Goal: Task Accomplishment & Management: Manage account settings

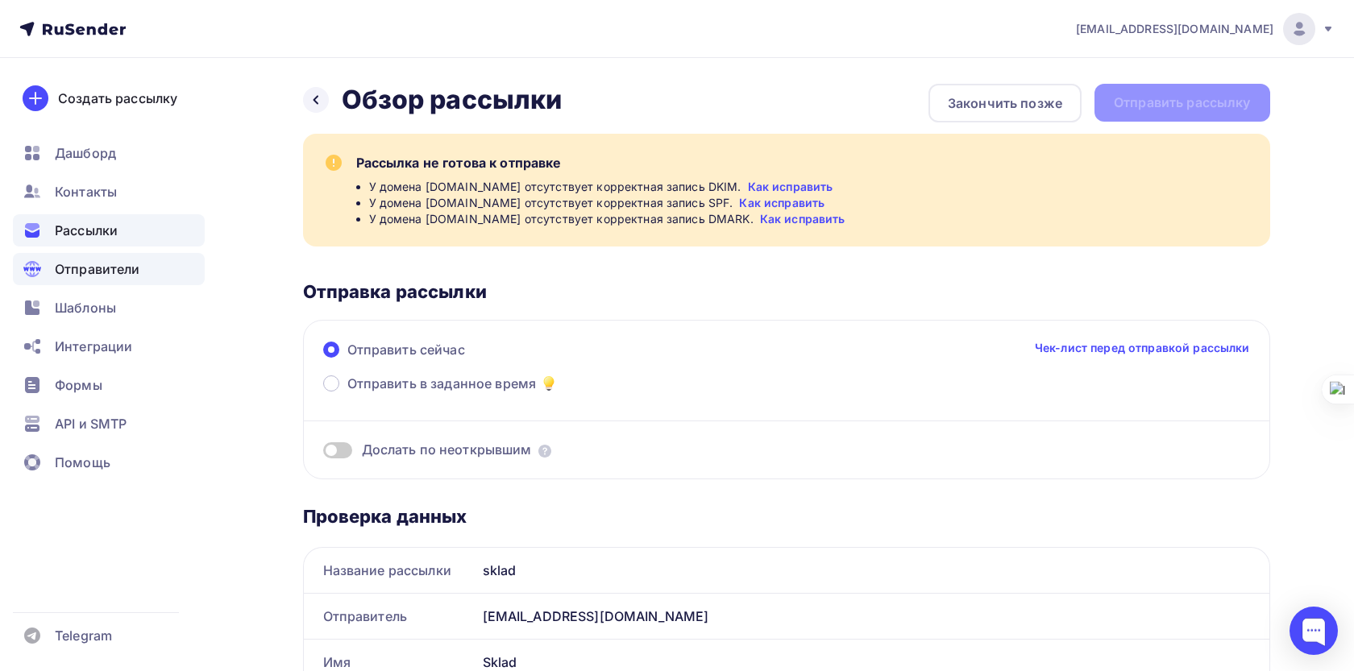
click at [139, 259] on div "Отправители" at bounding box center [109, 269] width 192 height 32
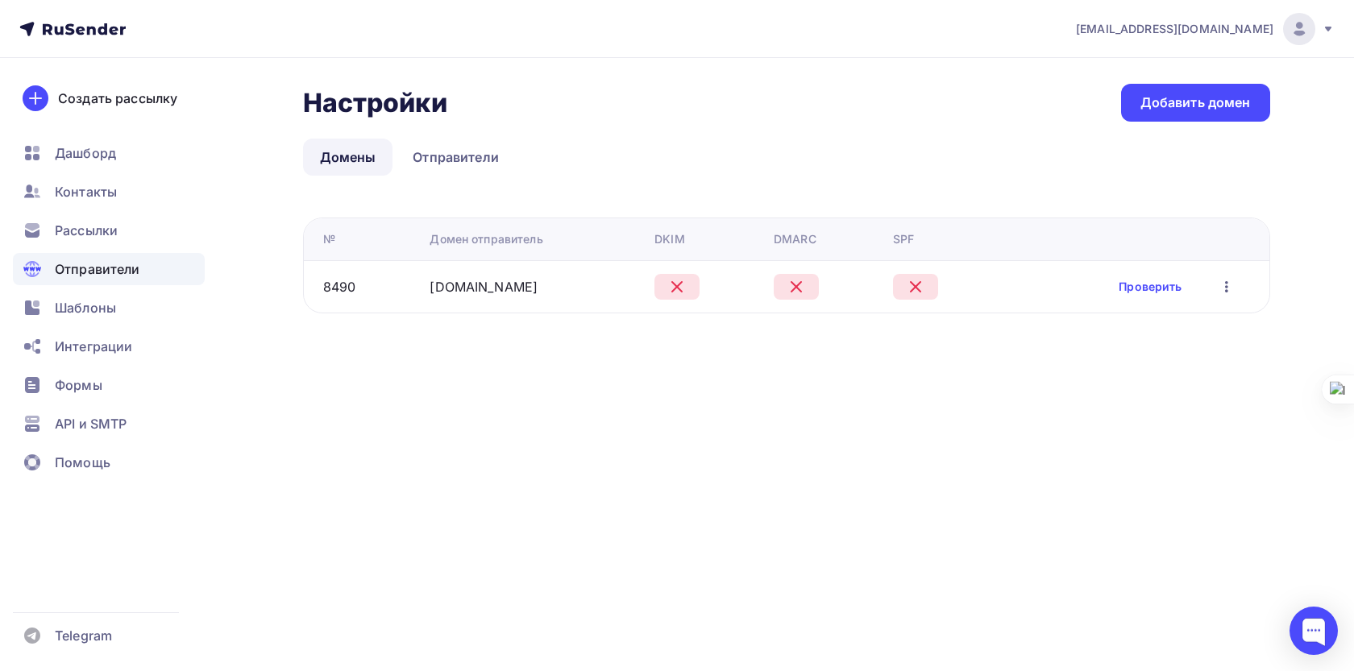
click at [1226, 17] on div "[EMAIL_ADDRESS][DOMAIN_NAME]" at bounding box center [1205, 29] width 259 height 32
click at [1309, 28] on div at bounding box center [1299, 29] width 32 height 32
click at [1287, 35] on div at bounding box center [1299, 29] width 32 height 32
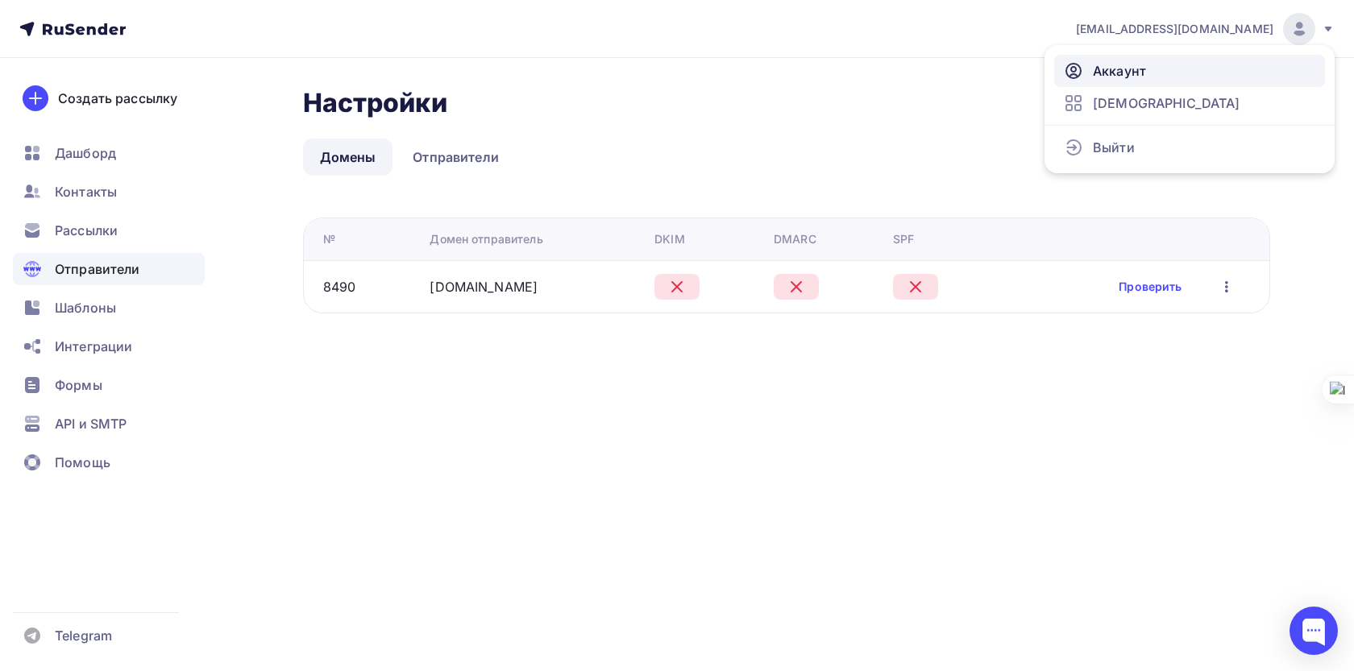
click at [1165, 64] on link "Аккаунт" at bounding box center [1189, 71] width 271 height 32
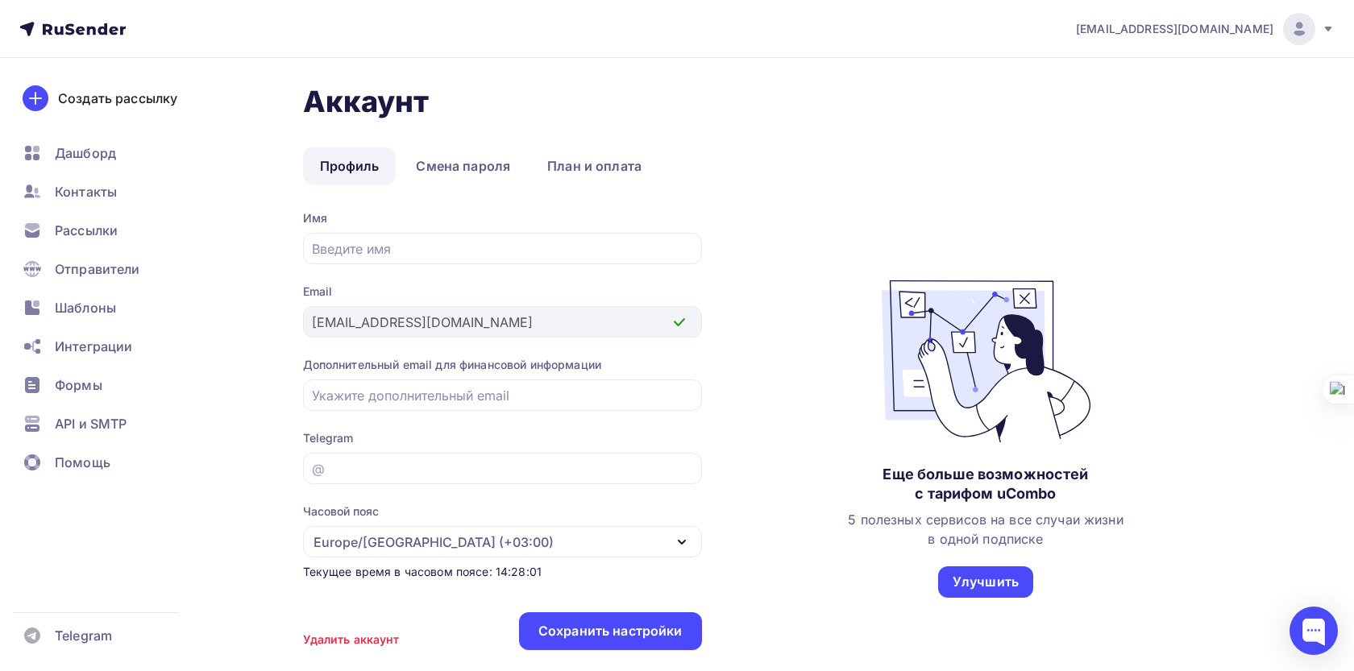
click at [301, 329] on div "Аккаунт Профиль Смена пароля План и оплата Профиль Смена пароля План и оплата И…" at bounding box center [677, 417] width 1321 height 719
click at [113, 229] on span "Рассылки" at bounding box center [86, 230] width 63 height 19
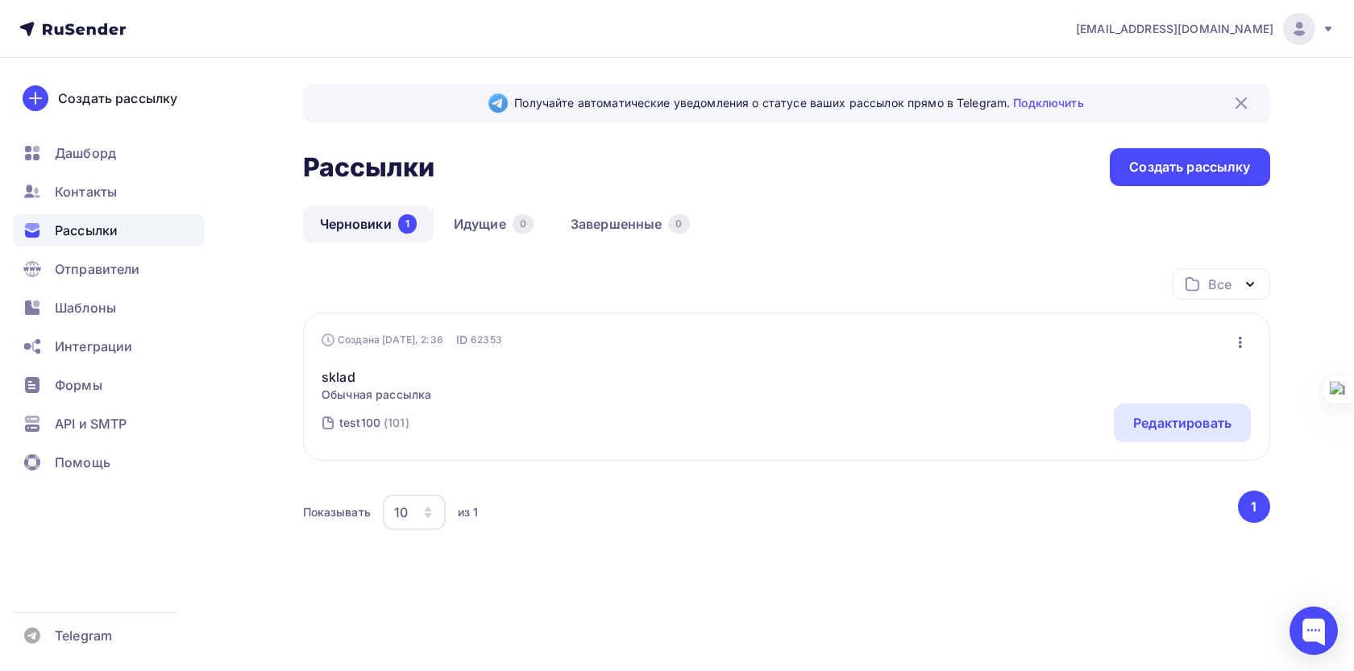
click at [377, 391] on span "Обычная рассылка" at bounding box center [377, 395] width 110 height 16
click at [370, 421] on div "test100" at bounding box center [359, 423] width 41 height 16
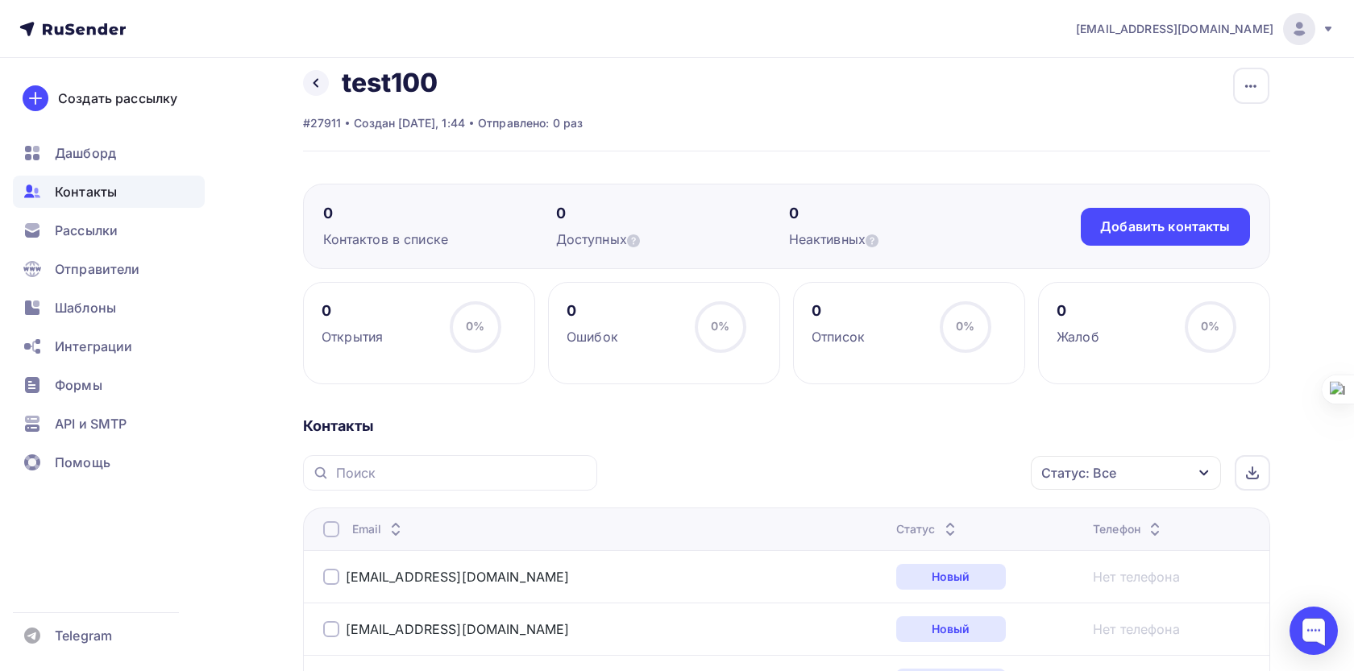
scroll to position [19, 0]
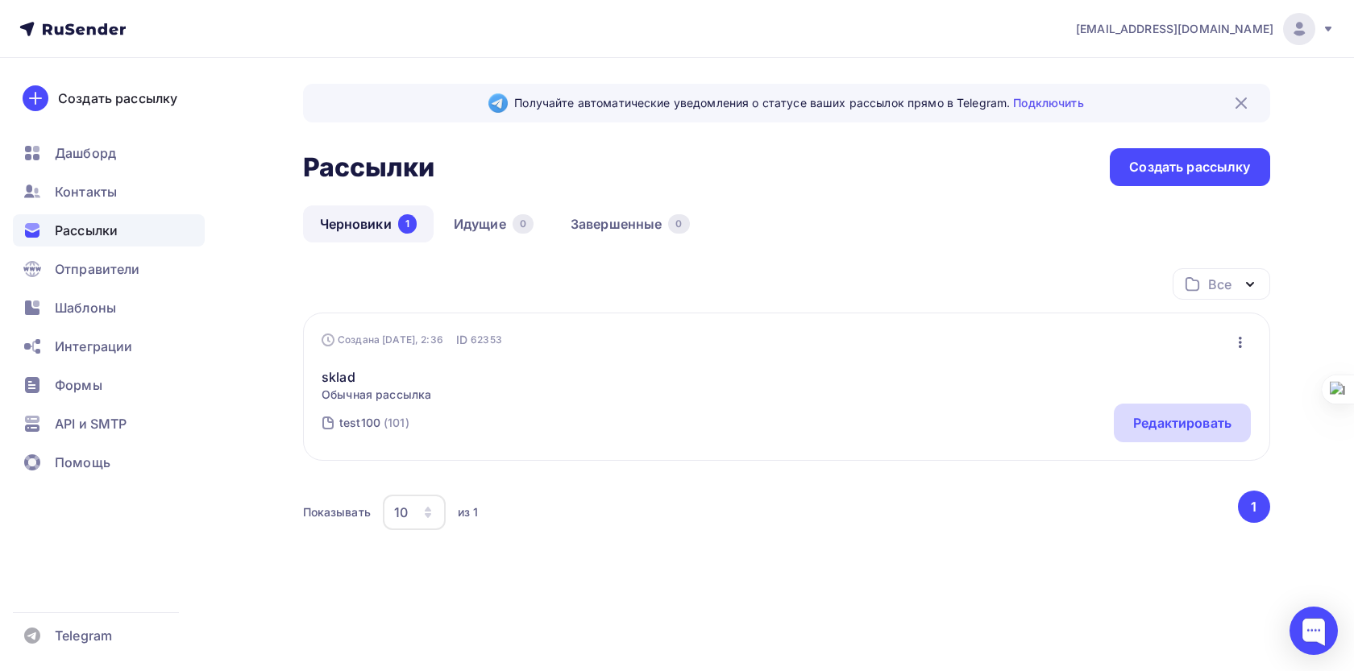
click at [1139, 435] on div "Редактировать" at bounding box center [1182, 423] width 137 height 39
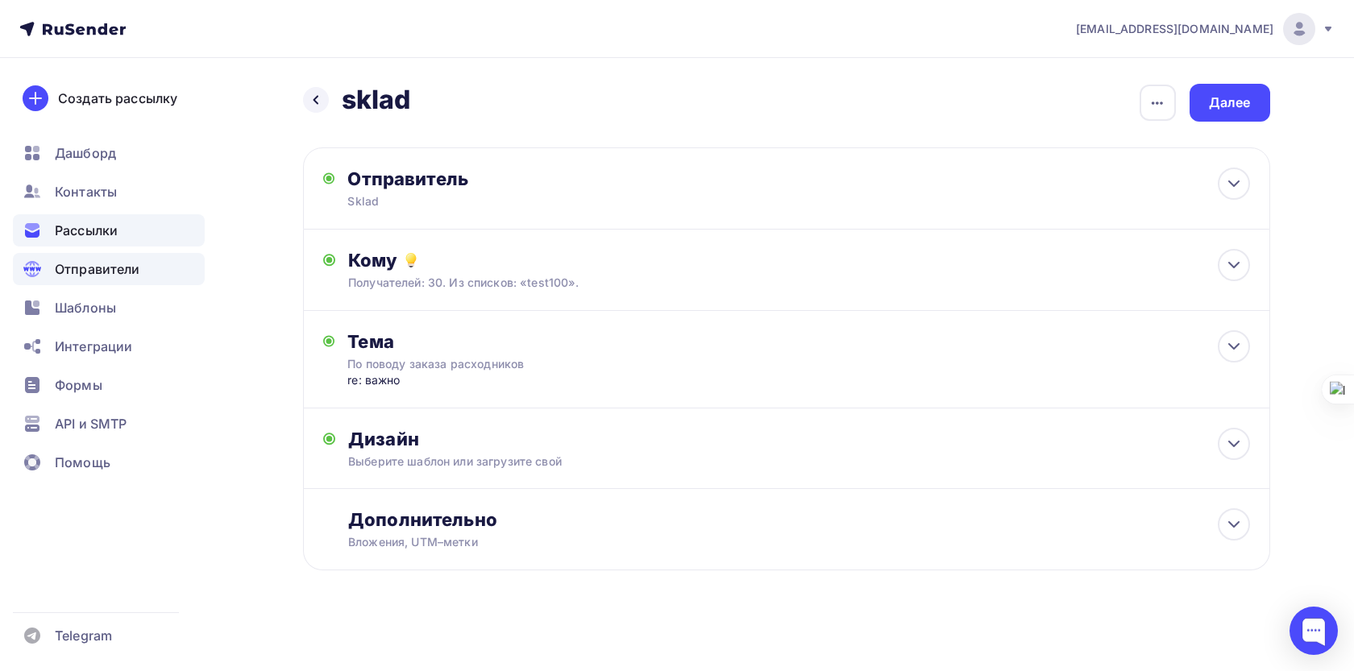
click at [148, 260] on div "Отправители" at bounding box center [109, 269] width 192 height 32
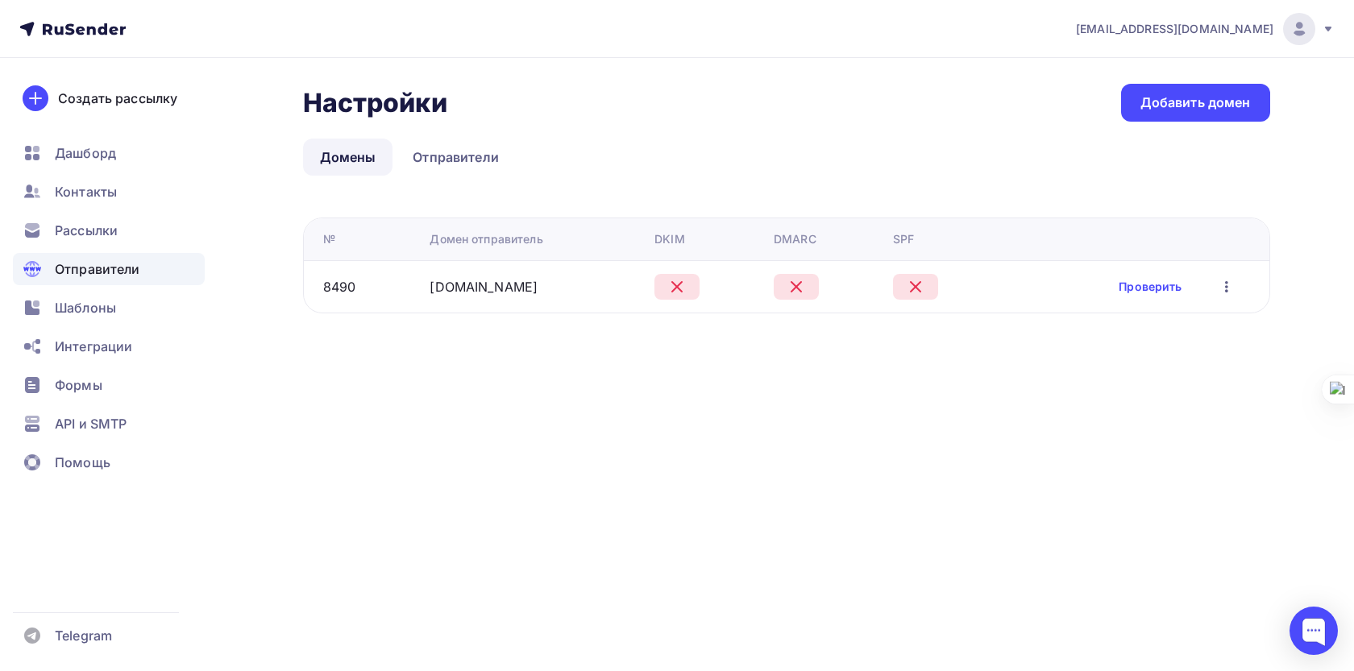
click at [674, 289] on icon at bounding box center [676, 286] width 19 height 19
click at [47, 226] on div "Рассылки" at bounding box center [109, 230] width 192 height 32
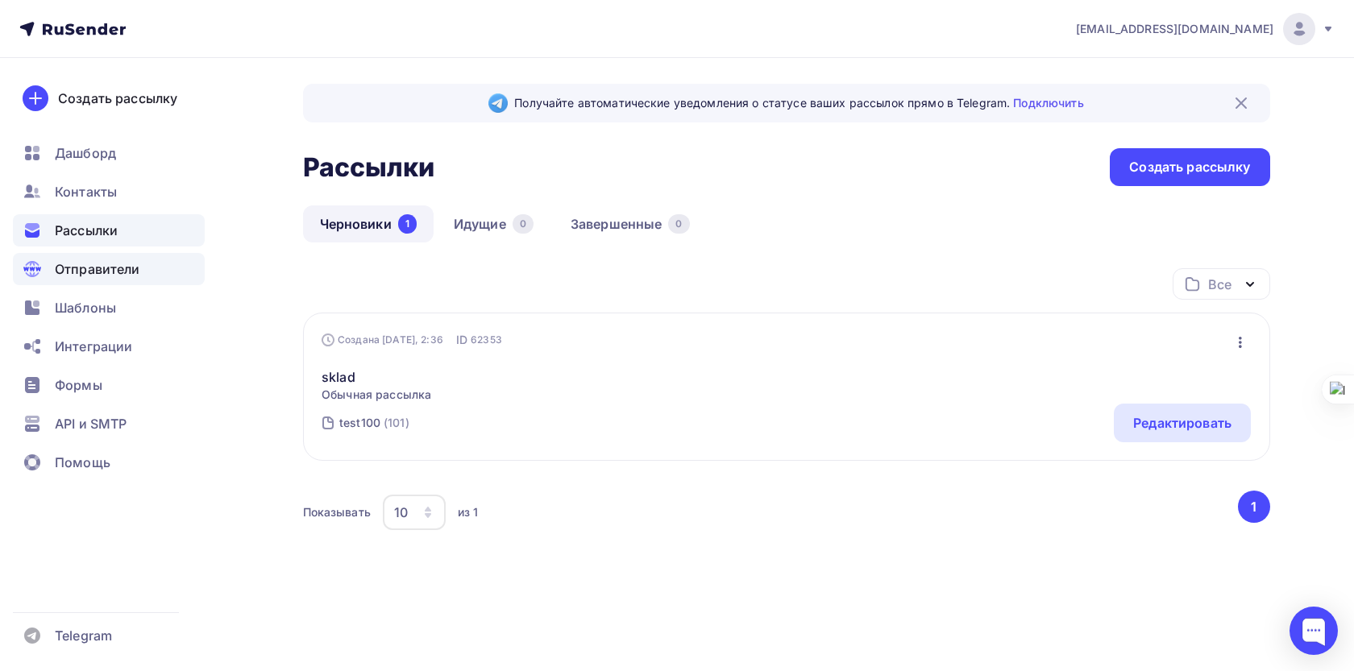
click at [137, 277] on span "Отправители" at bounding box center [97, 268] width 85 height 19
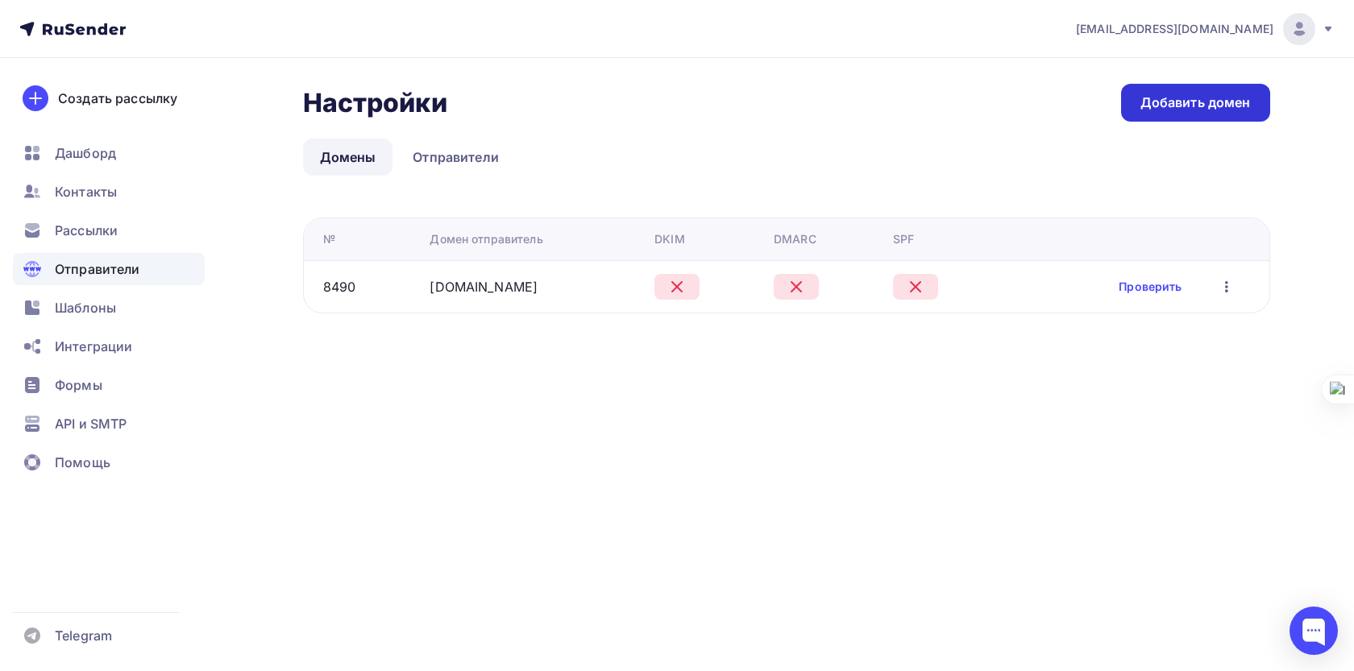
click at [1150, 114] on link "Добавить домен" at bounding box center [1195, 103] width 149 height 38
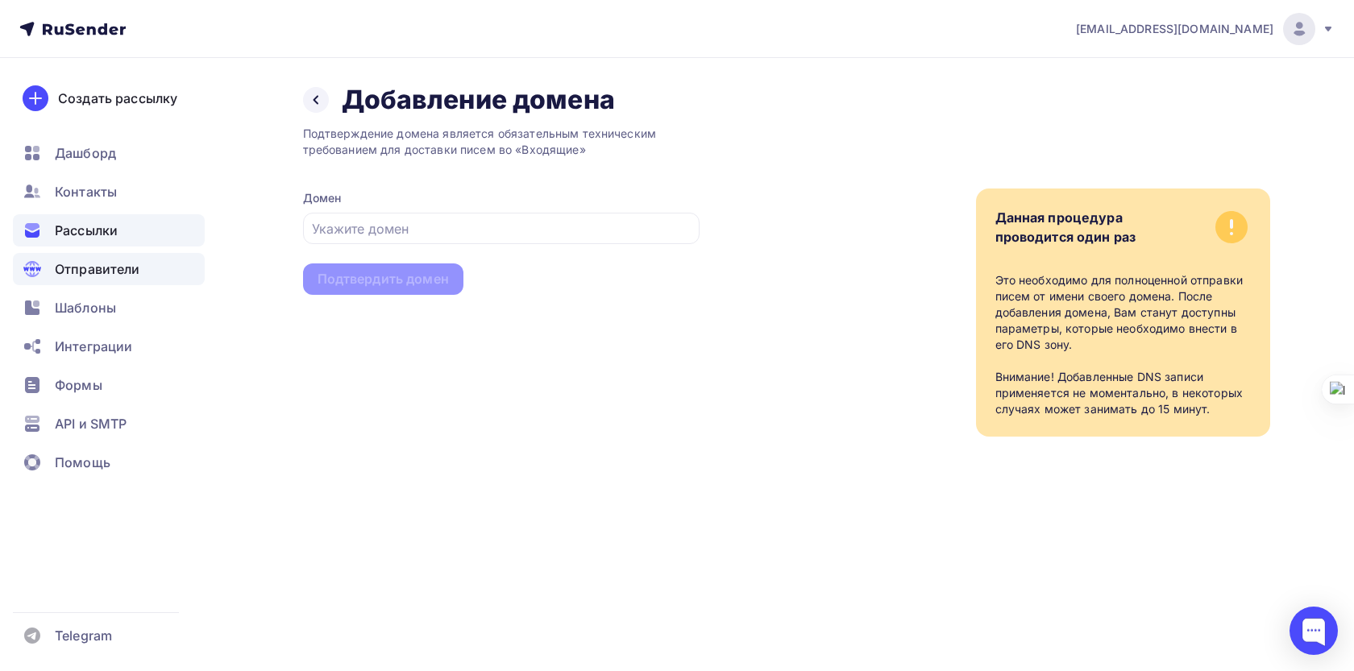
click at [109, 236] on span "Рассылки" at bounding box center [86, 230] width 63 height 19
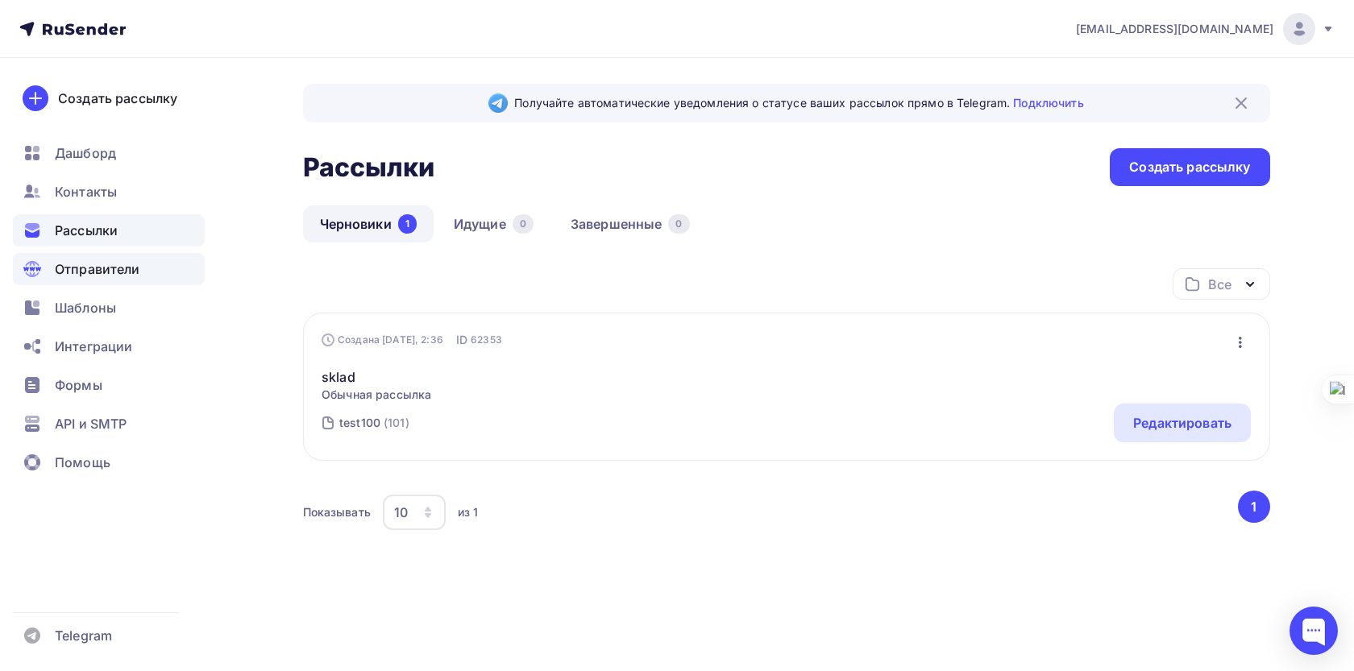
click at [86, 272] on span "Отправители" at bounding box center [97, 268] width 85 height 19
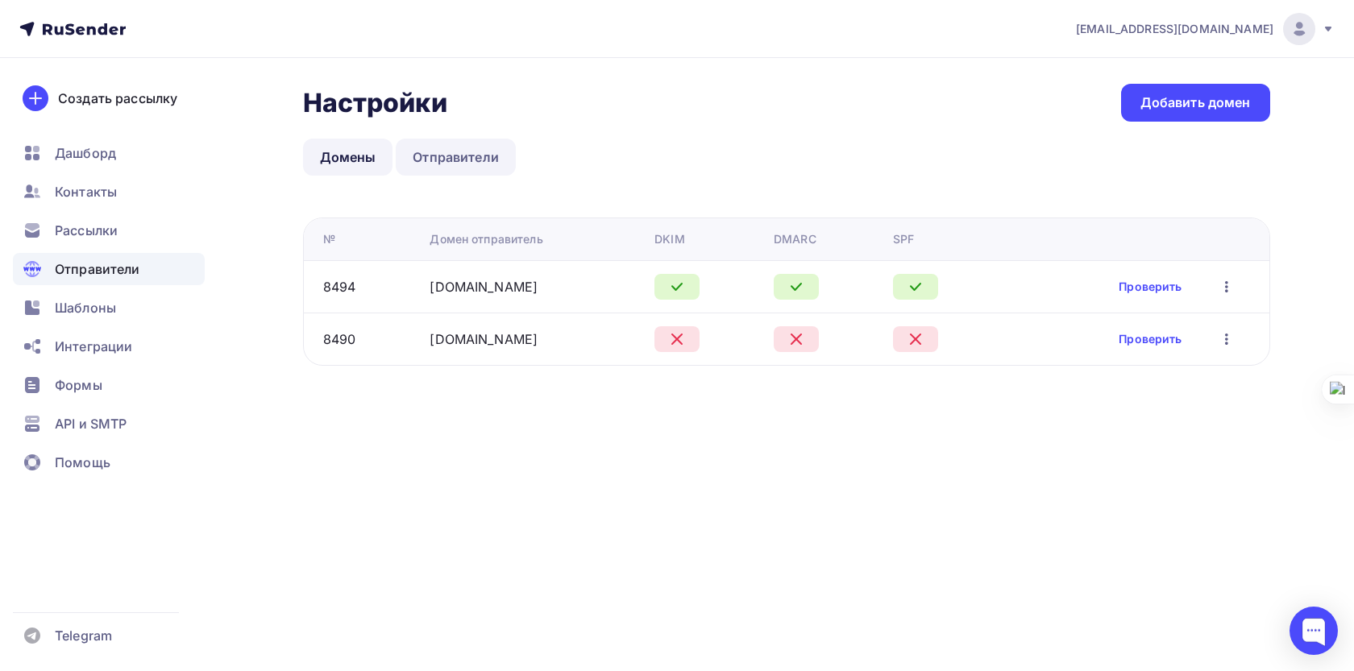
click at [438, 166] on link "Отправители" at bounding box center [456, 157] width 120 height 37
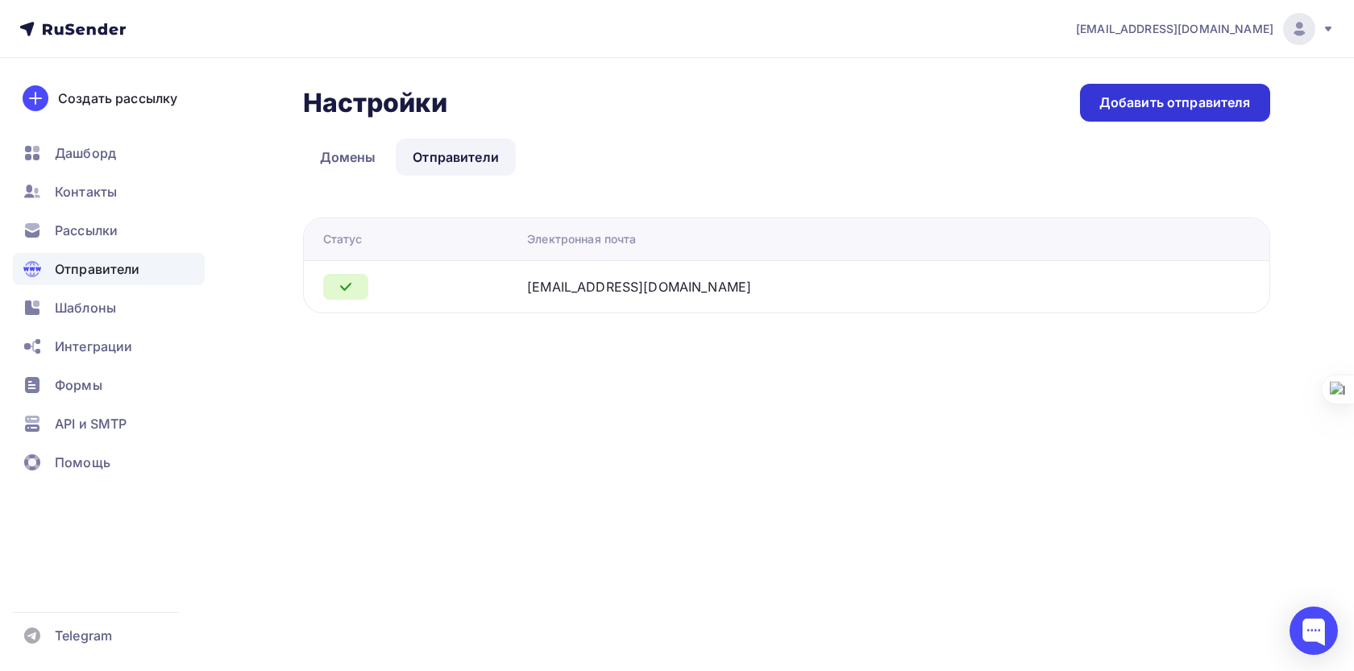
click at [1130, 89] on div "Добавить отправителя" at bounding box center [1175, 103] width 190 height 38
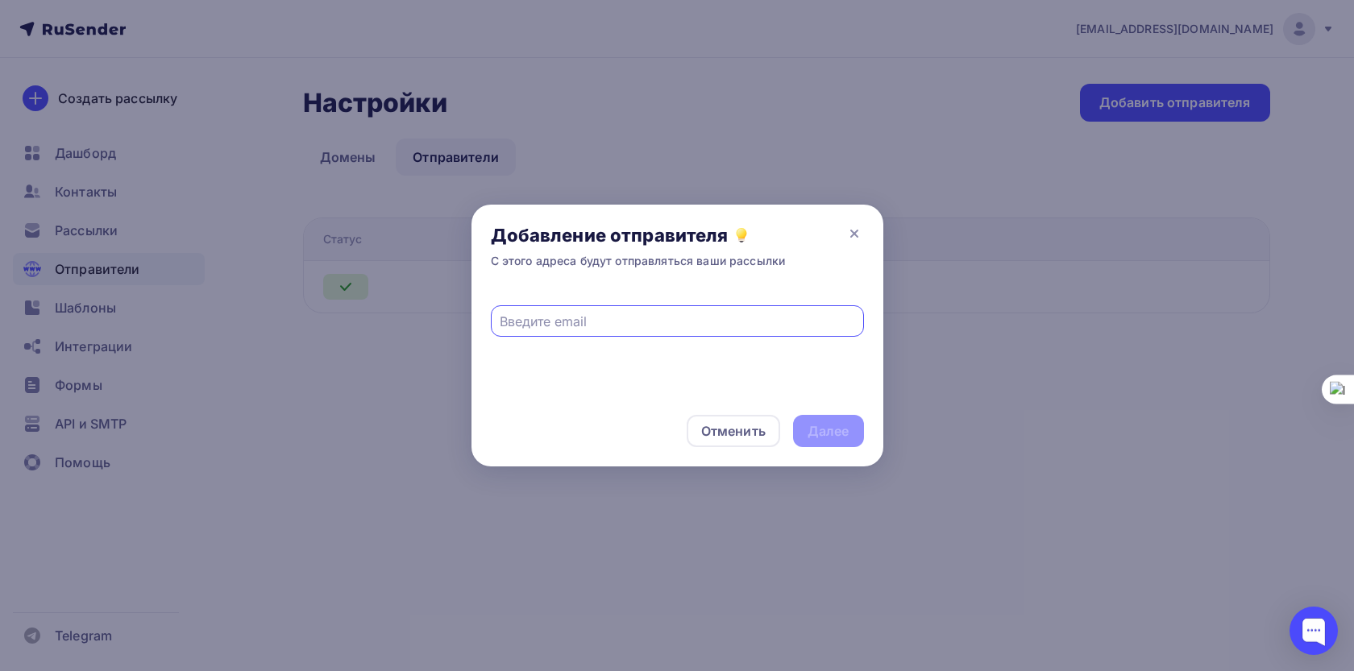
click at [657, 318] on input "text" at bounding box center [677, 321] width 355 height 19
click at [1127, 69] on div at bounding box center [677, 335] width 1354 height 671
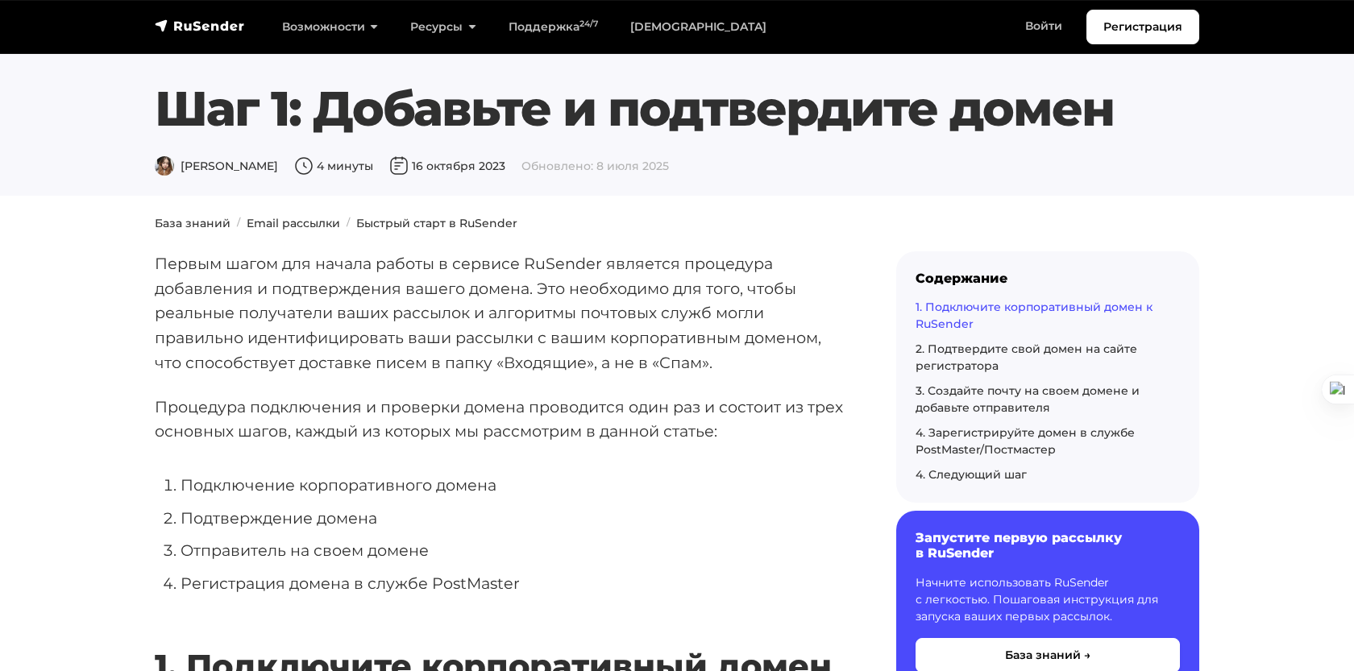
scroll to position [1115, 0]
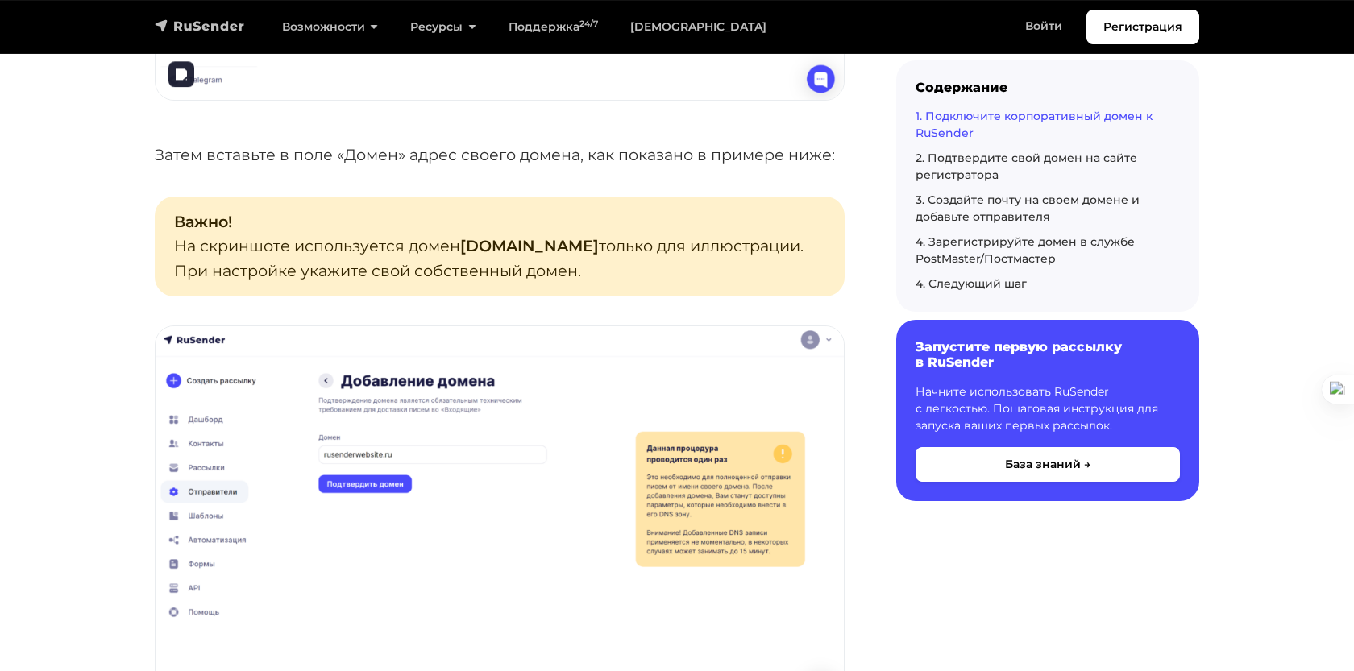
click at [222, 23] on img "navbar" at bounding box center [200, 26] width 90 height 16
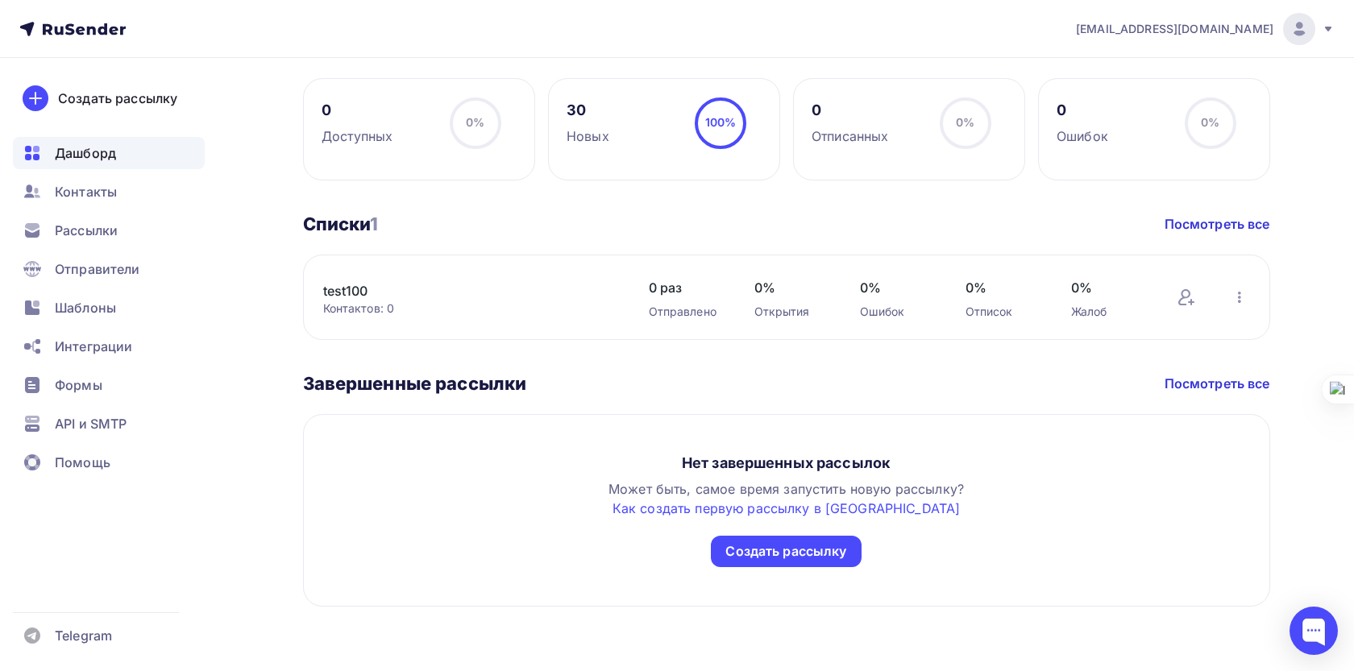
scroll to position [761, 0]
click at [114, 228] on span "Рассылки" at bounding box center [86, 230] width 63 height 19
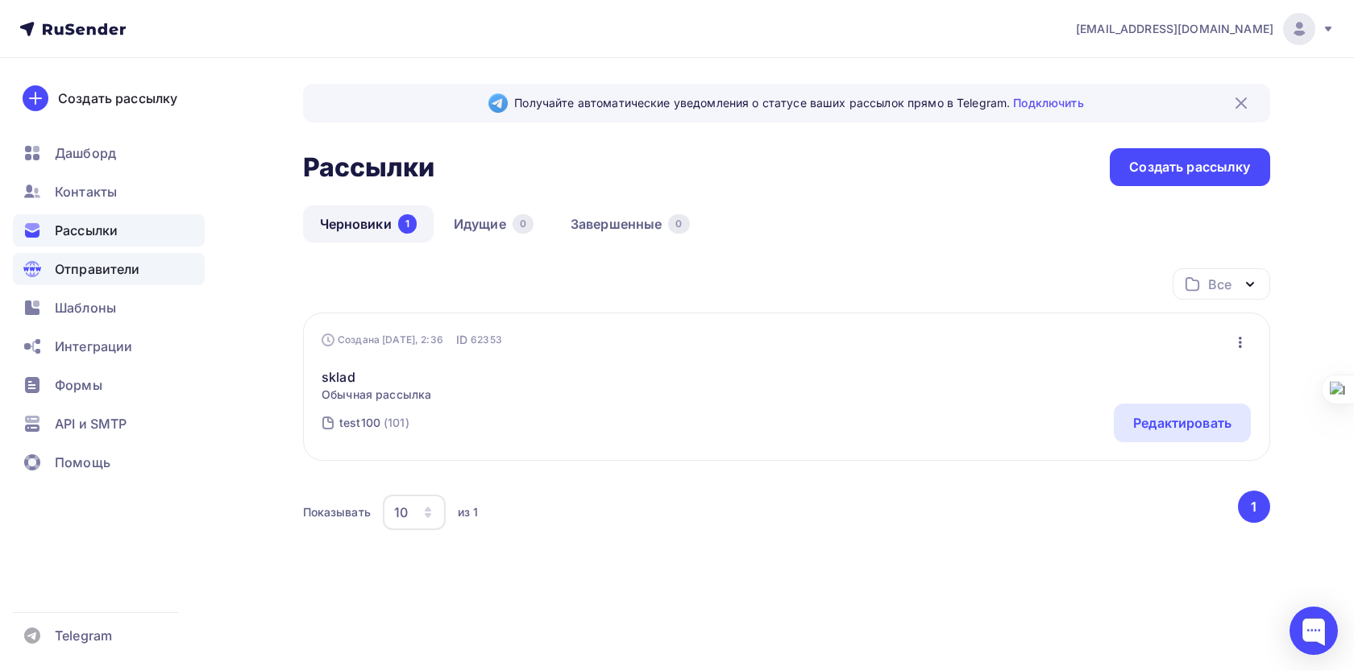
click at [118, 268] on span "Отправители" at bounding box center [97, 268] width 85 height 19
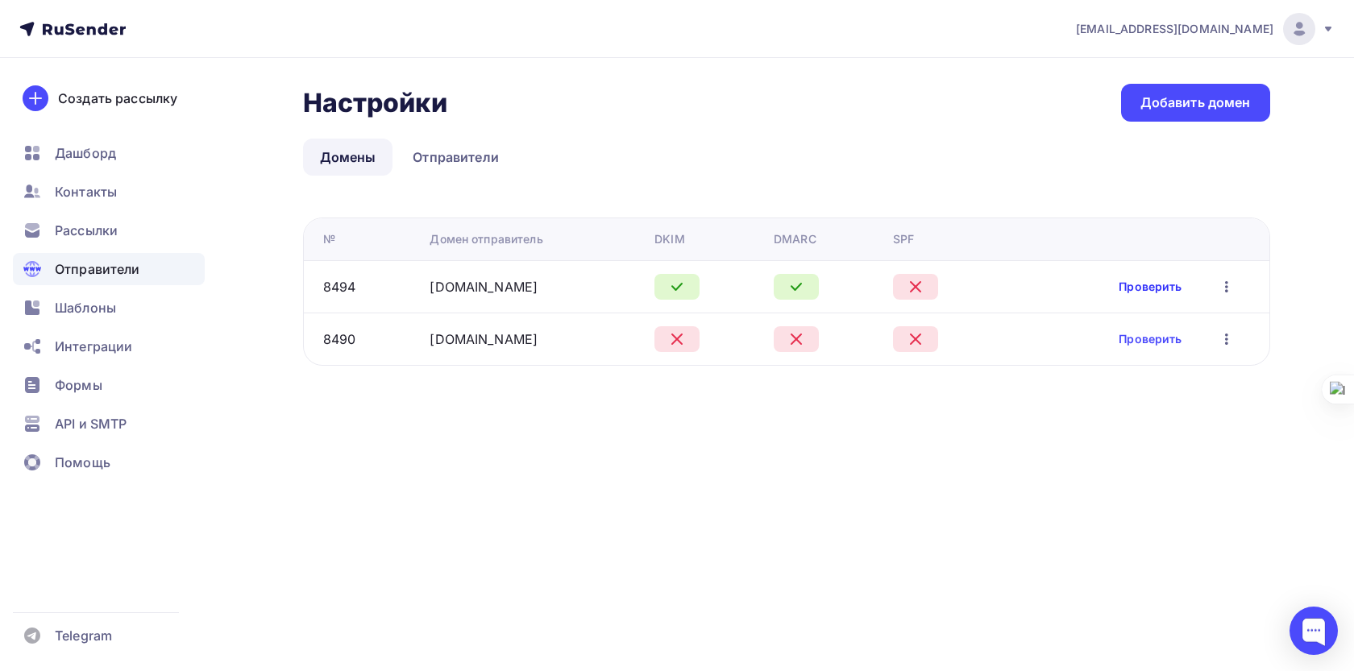
click at [1148, 280] on link "Проверить" at bounding box center [1149, 287] width 63 height 16
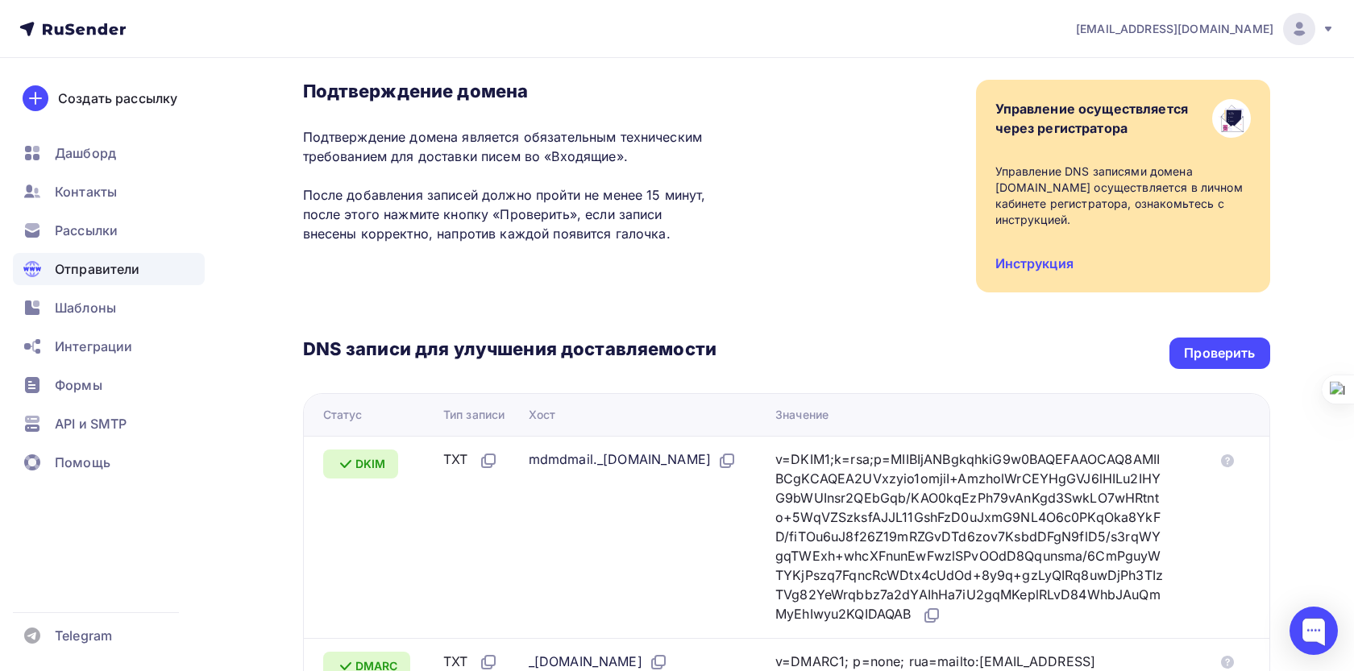
scroll to position [174, 0]
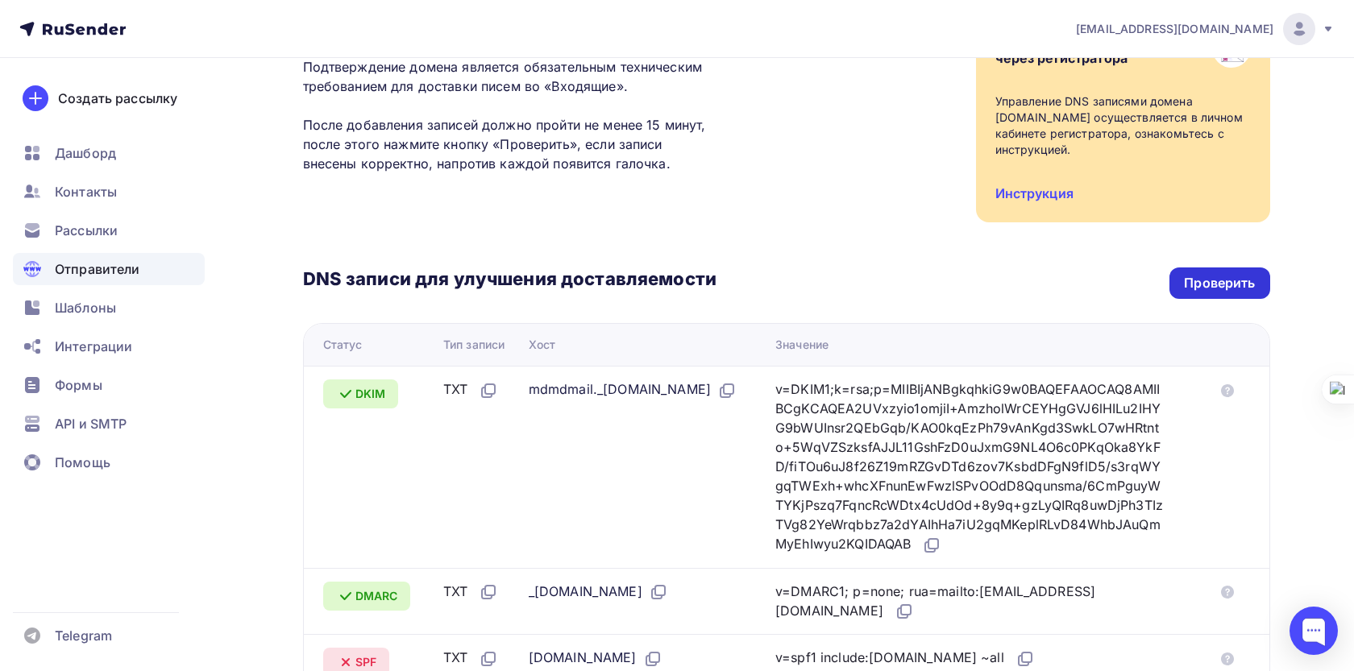
click at [1219, 280] on div "Проверить" at bounding box center [1219, 283] width 71 height 19
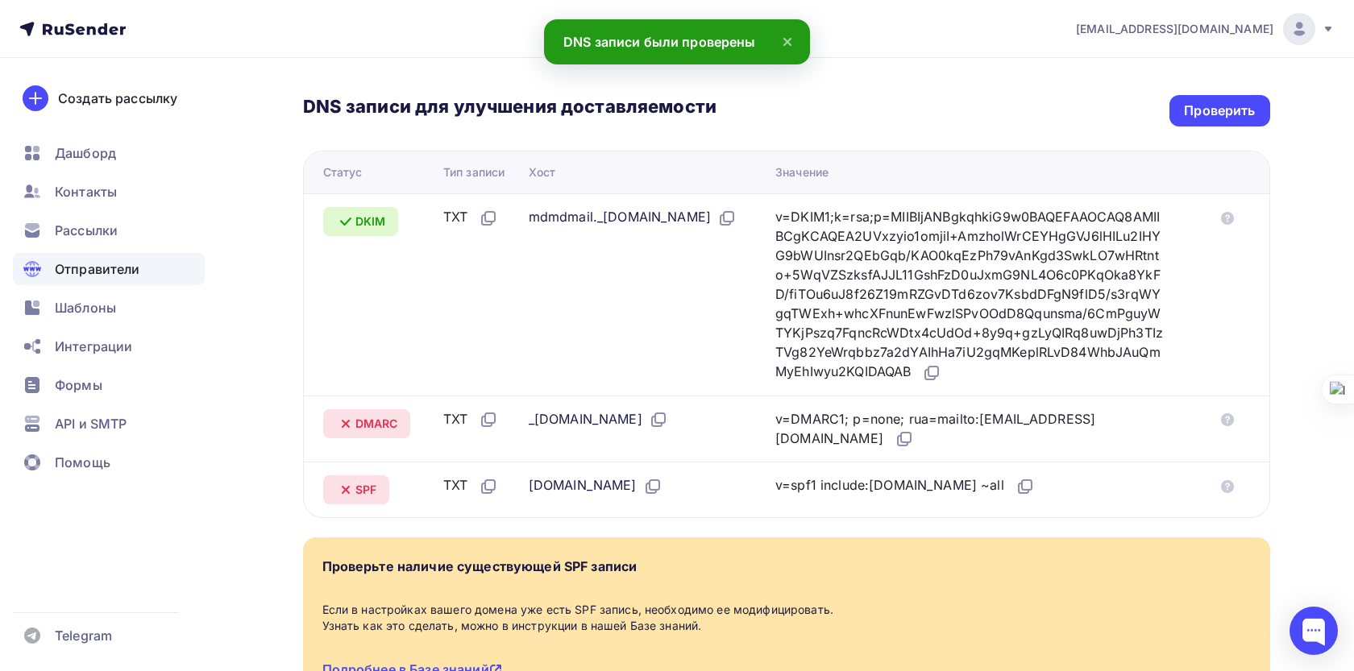
scroll to position [342, 0]
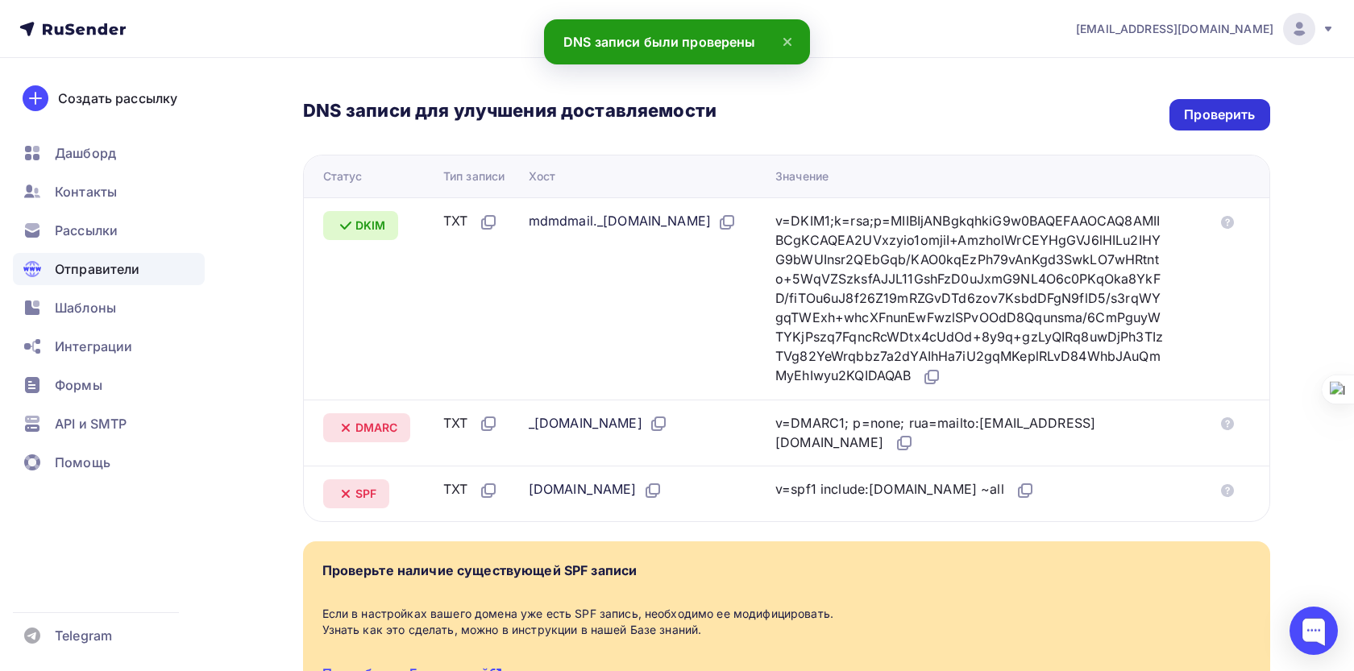
click at [1226, 122] on div "Проверить" at bounding box center [1219, 115] width 71 height 19
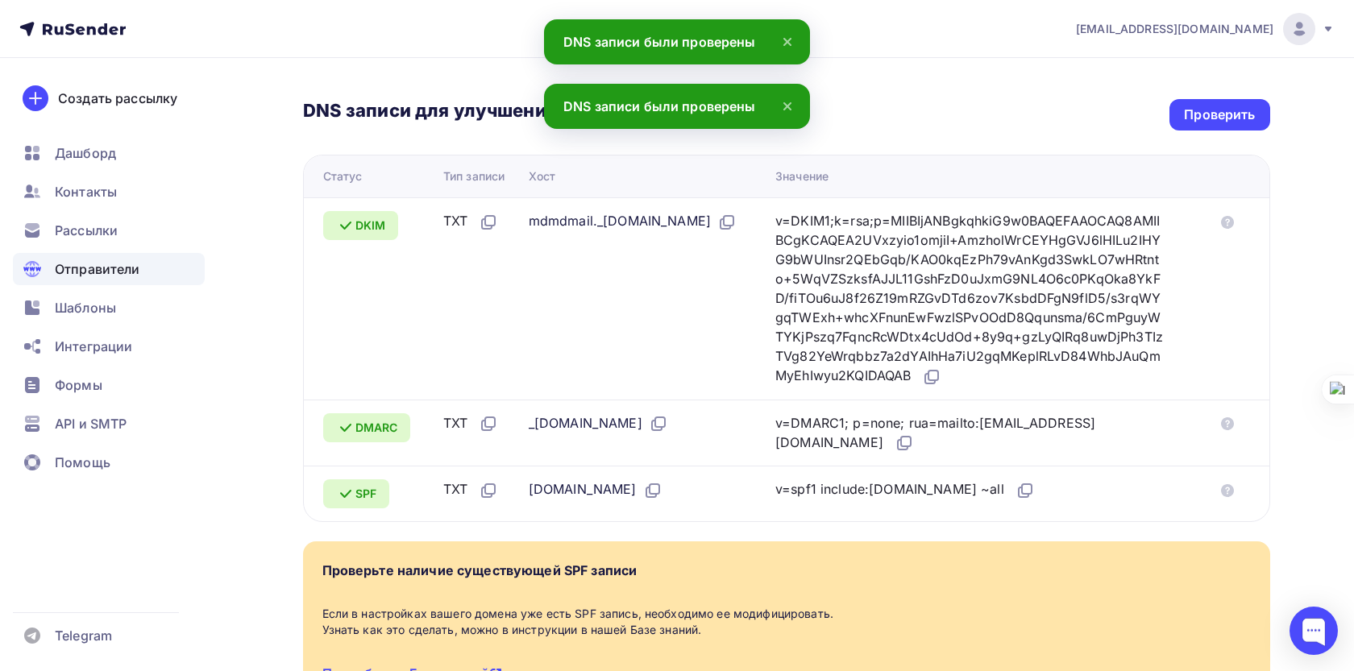
scroll to position [0, 0]
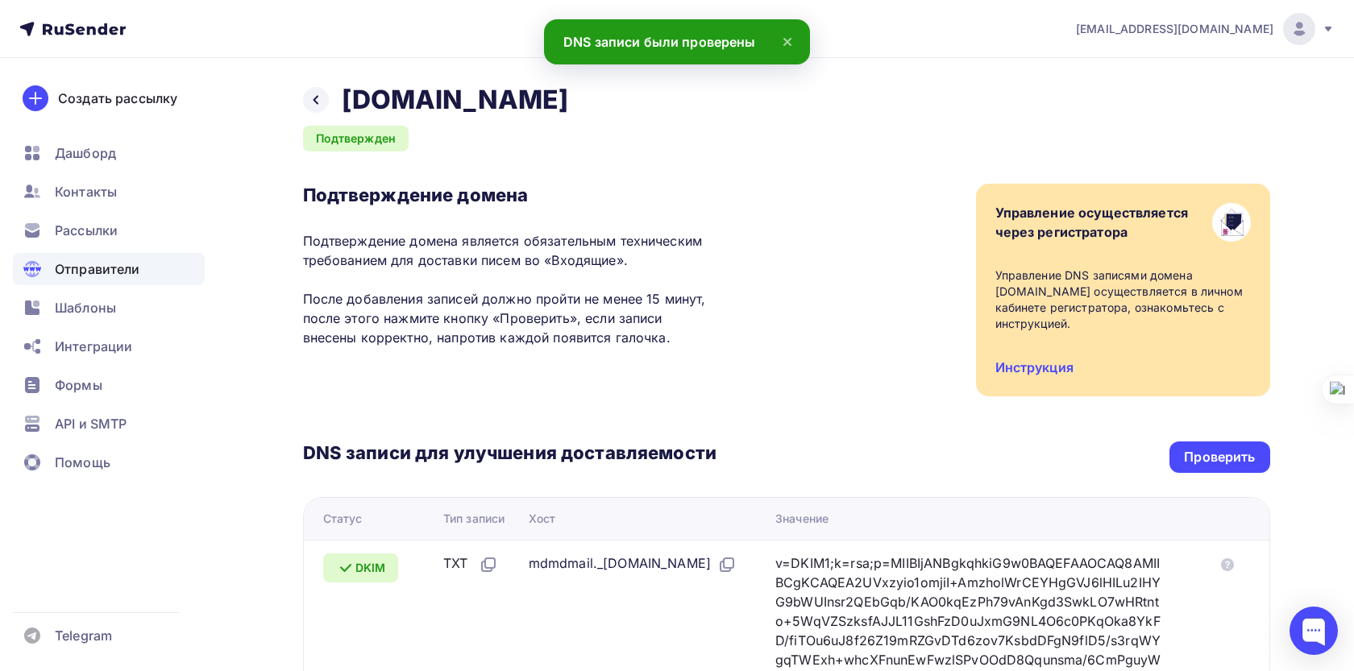
click at [107, 263] on span "Отправители" at bounding box center [97, 268] width 85 height 19
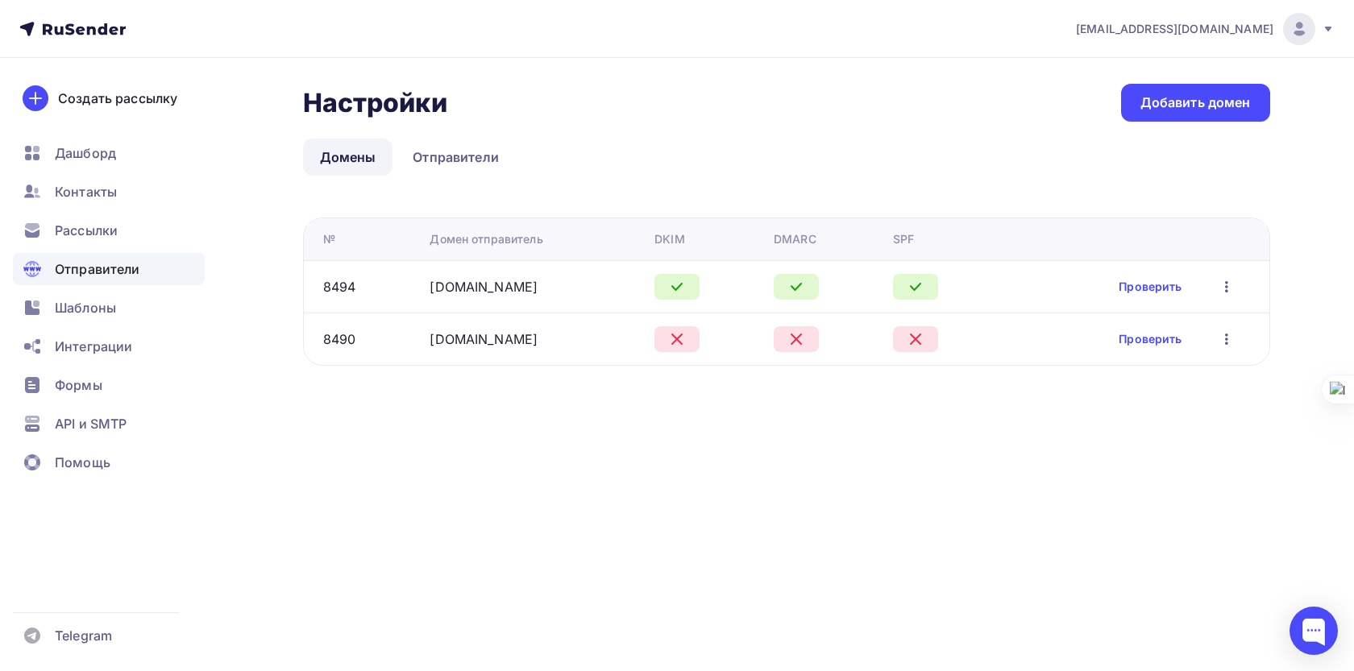
click at [127, 214] on ul "Дашборд Контакты Рассылки Отправители Шаблоны Интеграции Формы API и SMTP Помощь" at bounding box center [109, 312] width 192 height 351
click at [127, 217] on div "Рассылки" at bounding box center [109, 230] width 192 height 32
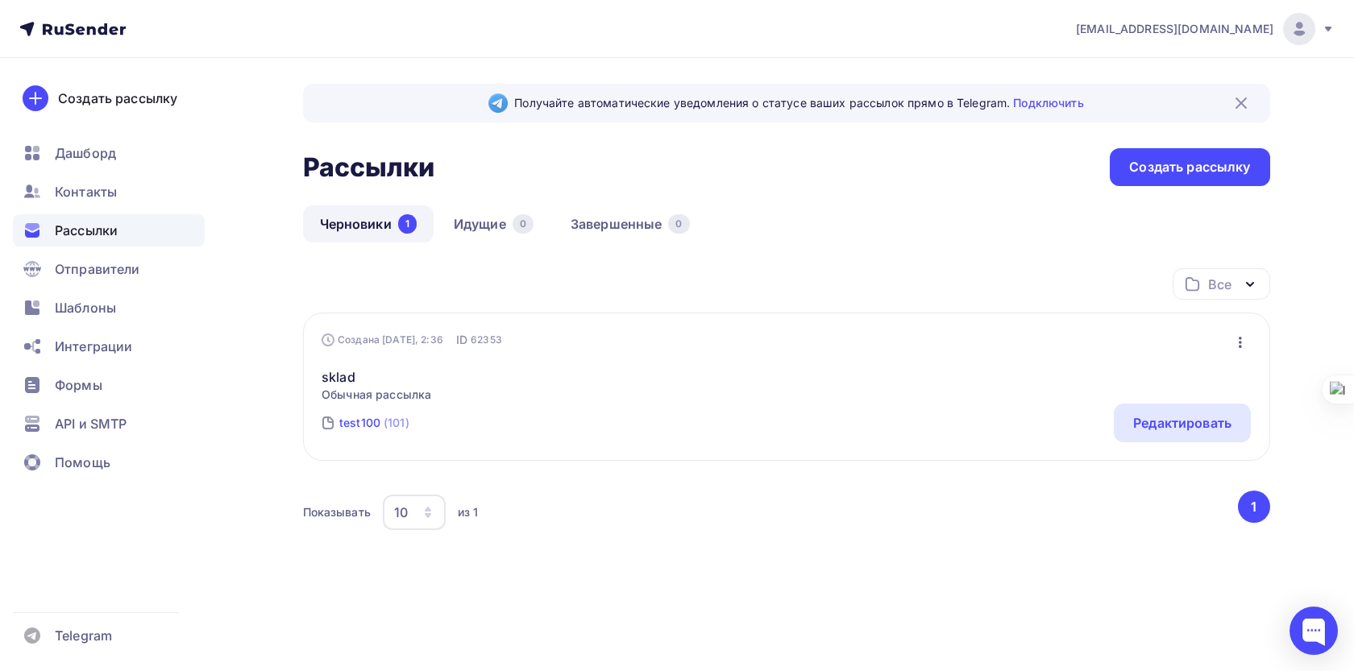
click at [347, 417] on div "test100" at bounding box center [359, 423] width 41 height 16
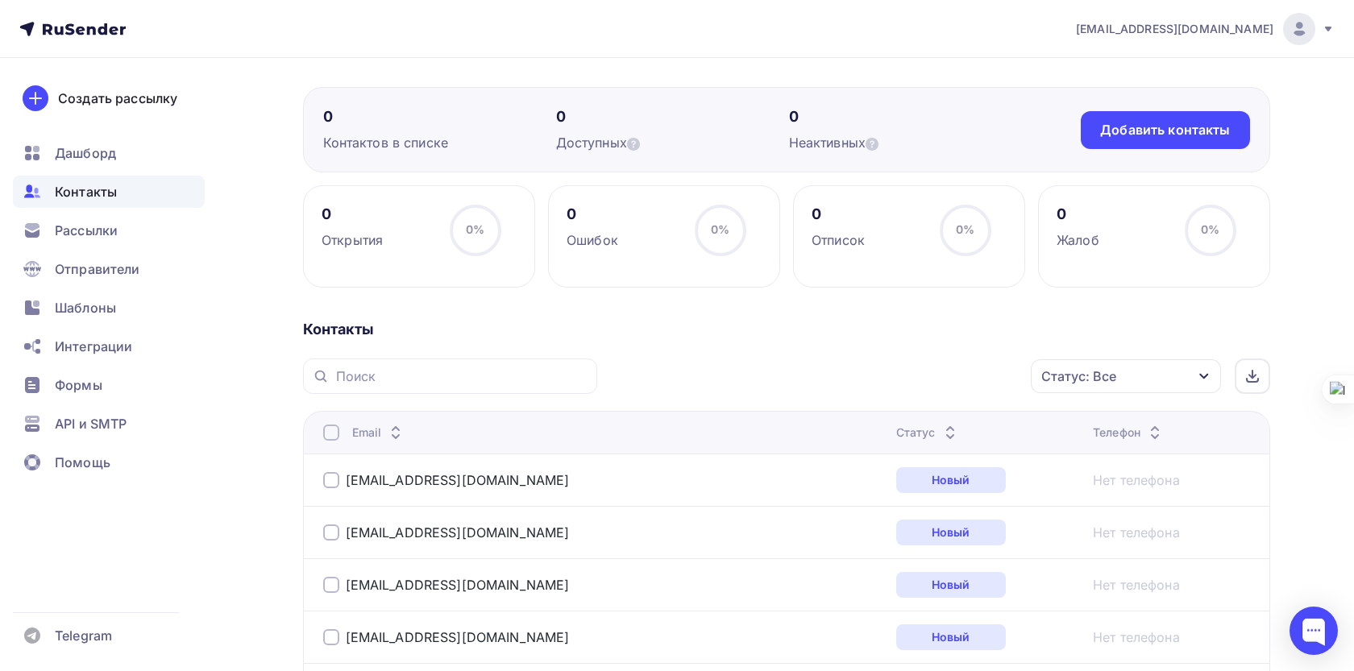
scroll to position [113, 0]
click at [1123, 139] on div "Добавить контакты" at bounding box center [1165, 131] width 130 height 19
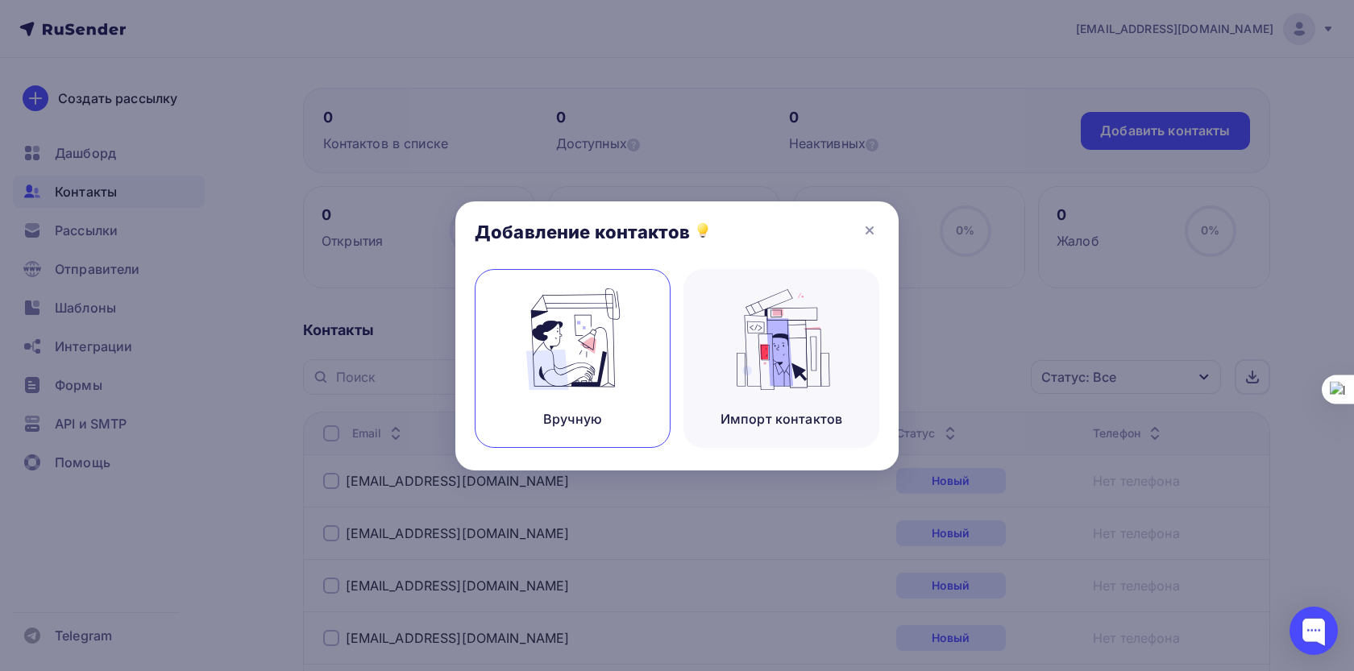
click at [617, 387] on img at bounding box center [573, 339] width 108 height 102
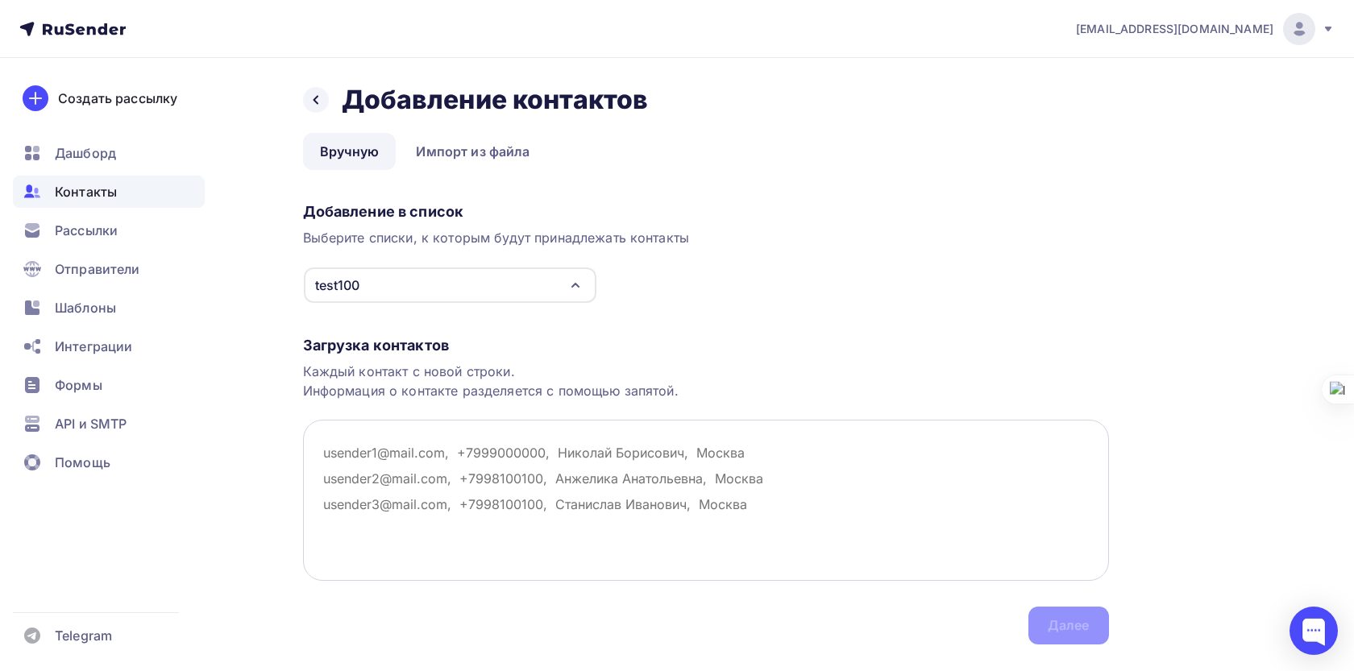
click at [536, 488] on textarea at bounding box center [706, 500] width 806 height 161
paste textarea "a@adlibis.com"
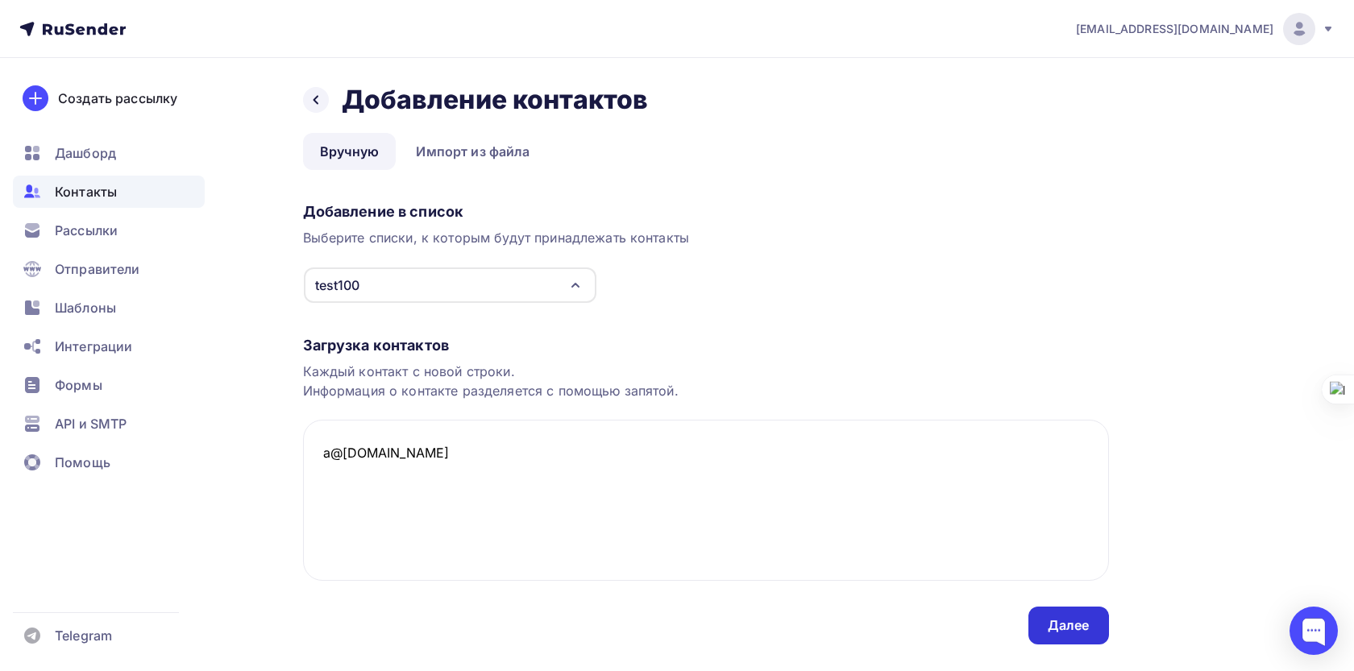
type textarea "a@adlibis.com"
click at [1069, 618] on div "Далее" at bounding box center [1069, 625] width 42 height 19
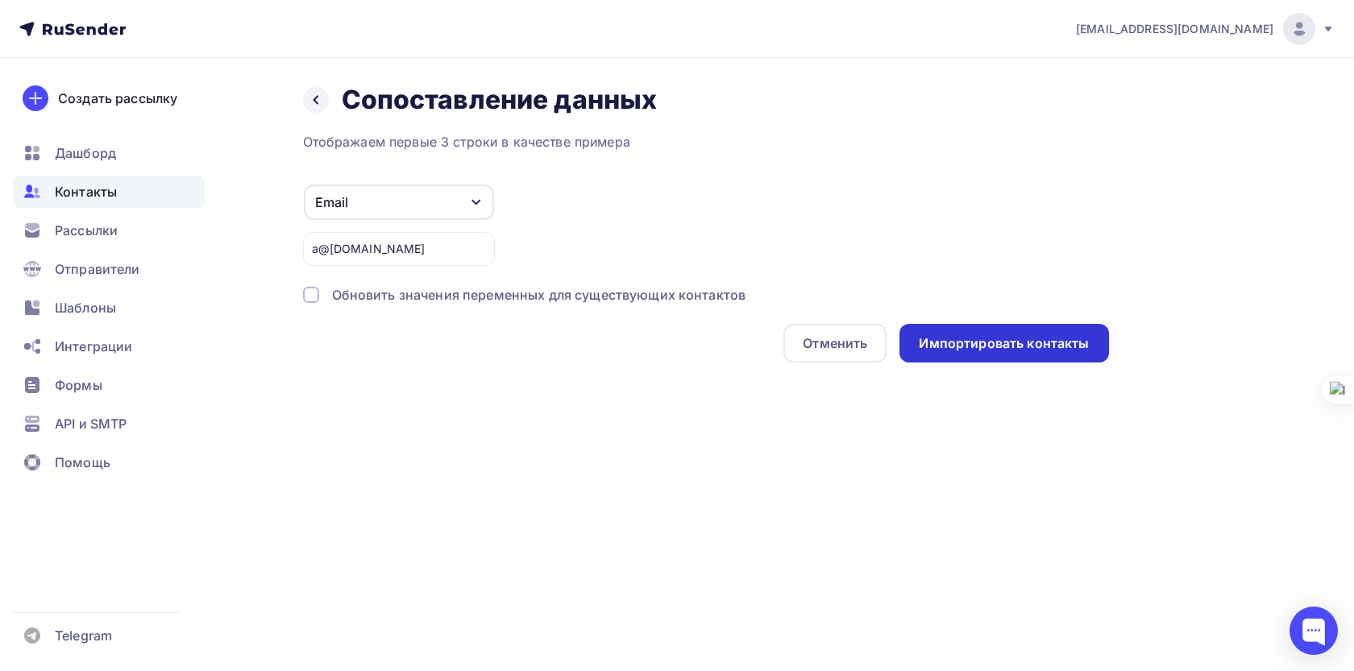
click at [981, 345] on div "Импортировать контакты" at bounding box center [1004, 343] width 170 height 19
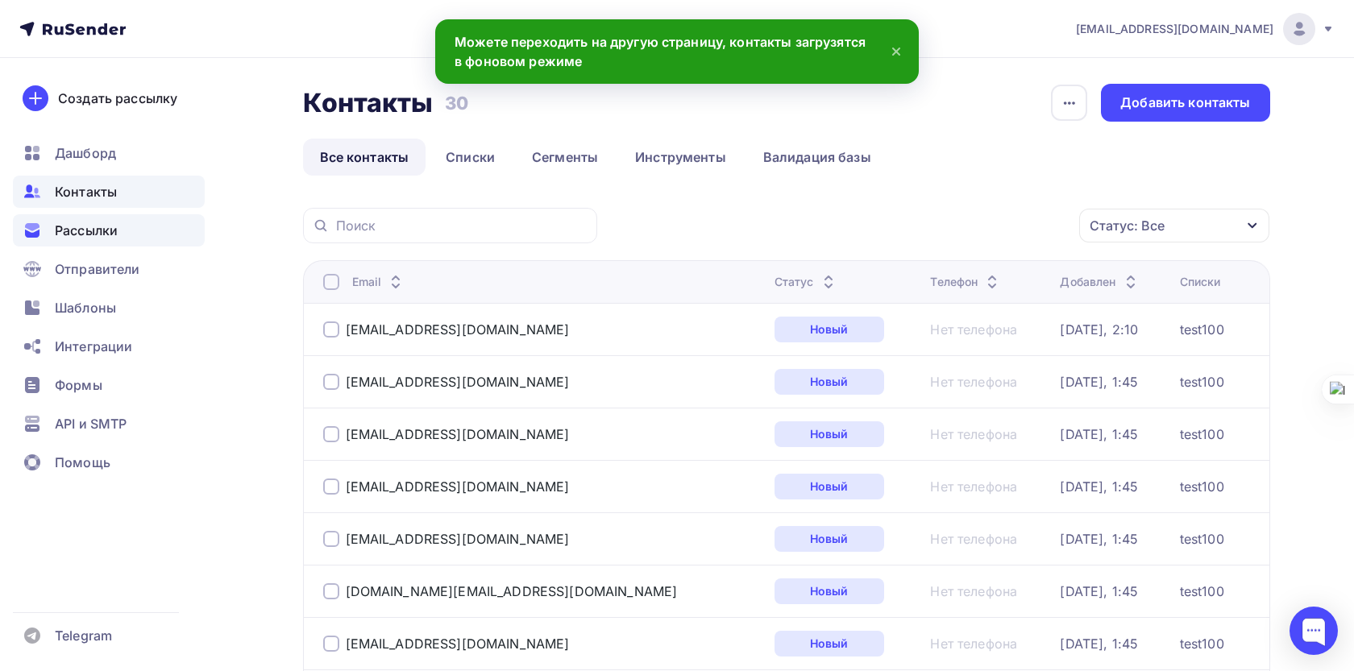
click at [110, 234] on span "Рассылки" at bounding box center [86, 230] width 63 height 19
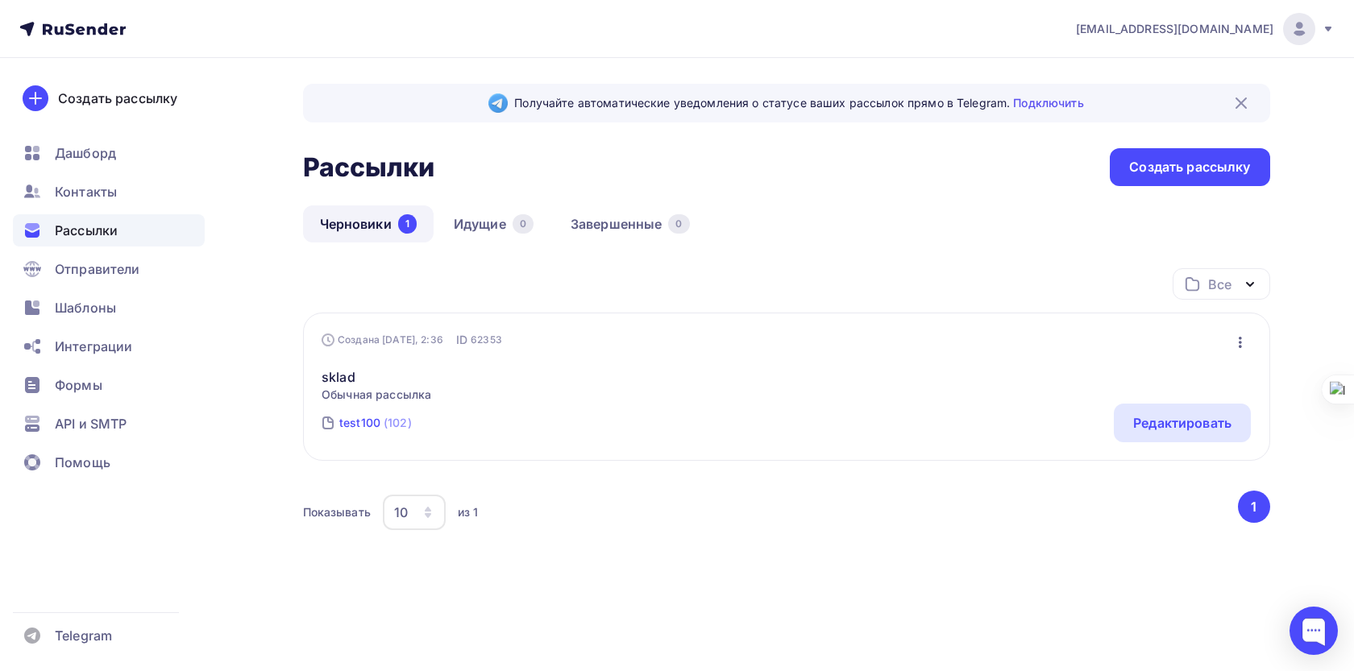
click at [382, 417] on link "test100 (102)" at bounding box center [376, 423] width 76 height 26
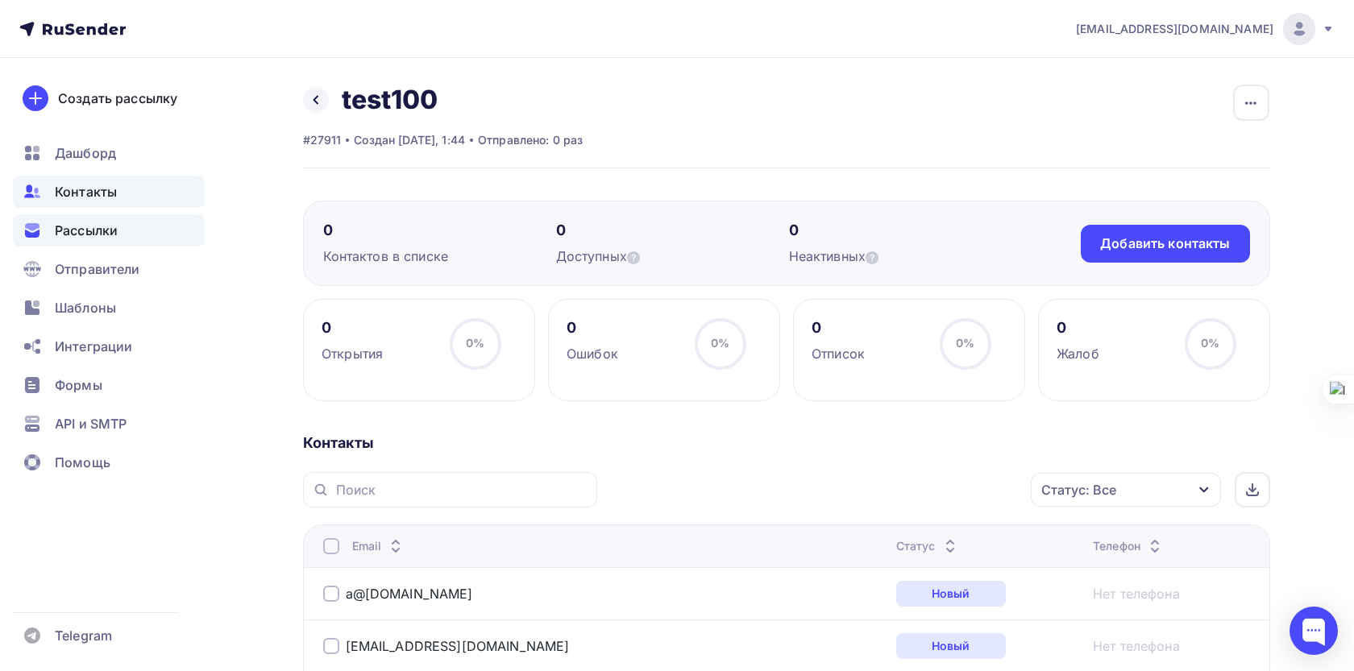
click at [112, 229] on span "Рассылки" at bounding box center [86, 230] width 63 height 19
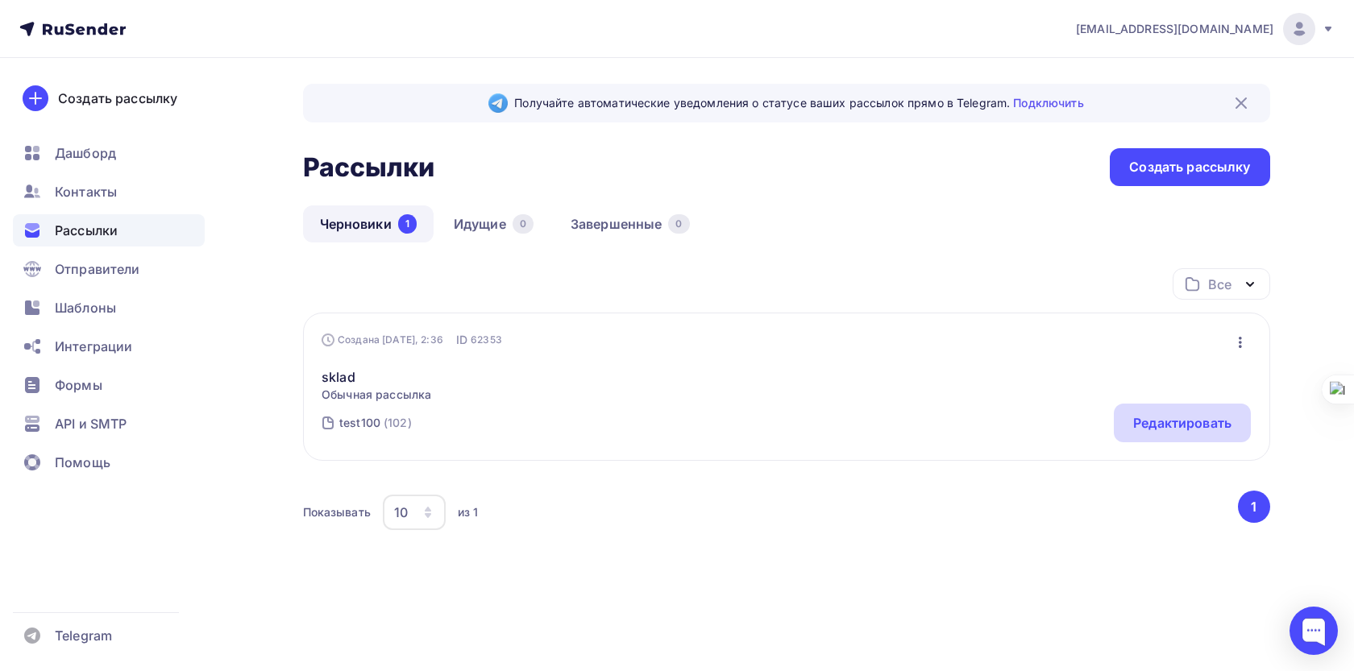
click at [1153, 424] on div "Редактировать" at bounding box center [1182, 422] width 98 height 19
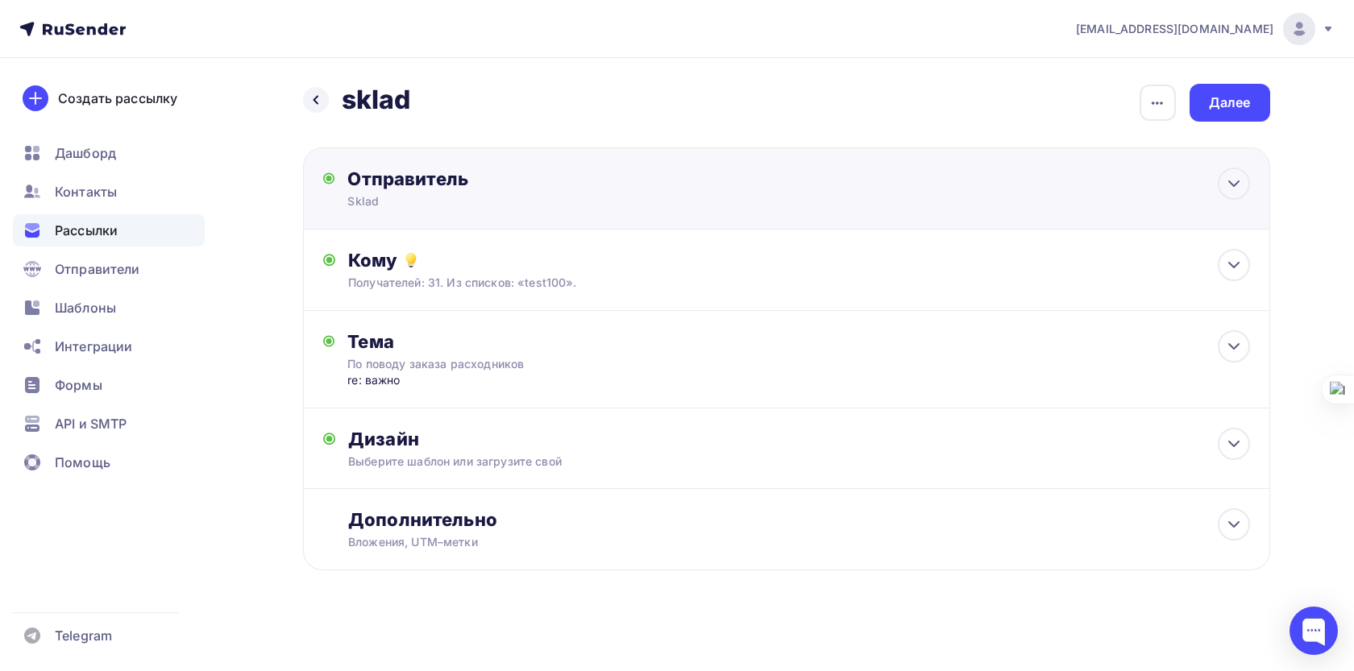
click at [806, 199] on div "Отправитель Sklad Email * Выберите отправителя sklad@skld.bizml.ru Добавить отп…" at bounding box center [786, 188] width 967 height 82
type input "Sklad"
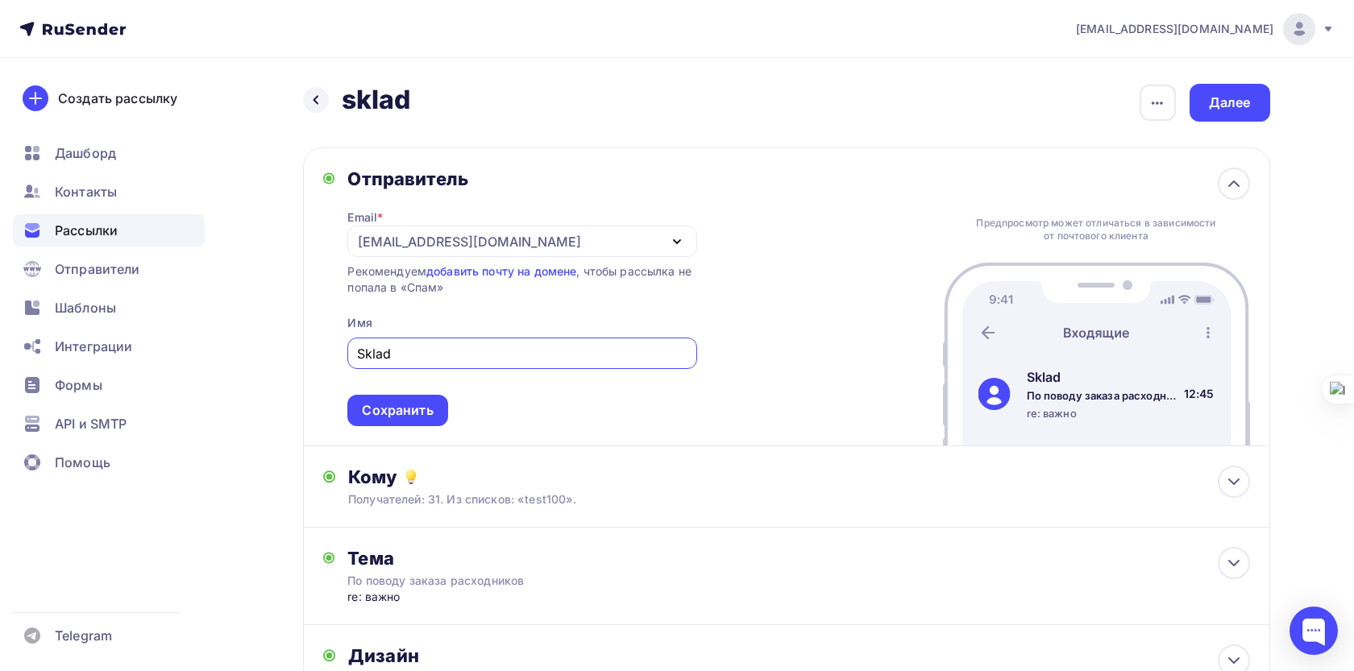
click at [513, 244] on div "[EMAIL_ADDRESS][DOMAIN_NAME]" at bounding box center [521, 241] width 349 height 31
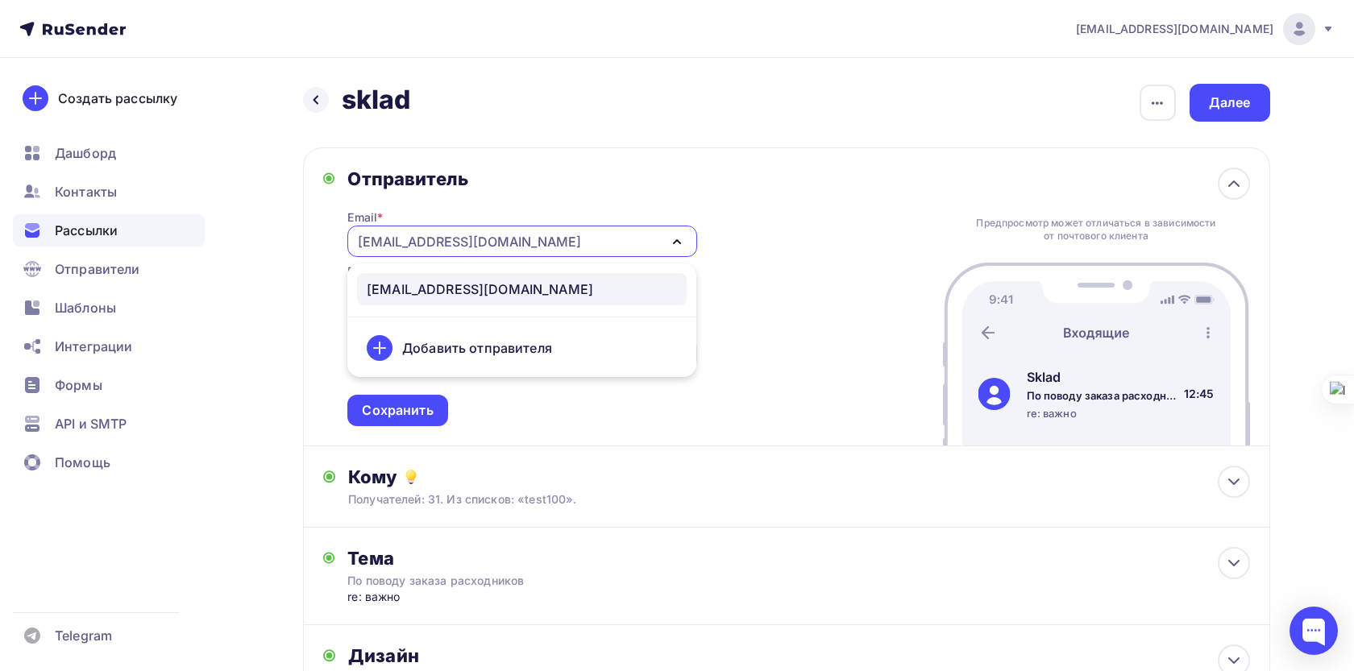
click at [529, 330] on div "Добавить отправителя" at bounding box center [522, 348] width 330 height 39
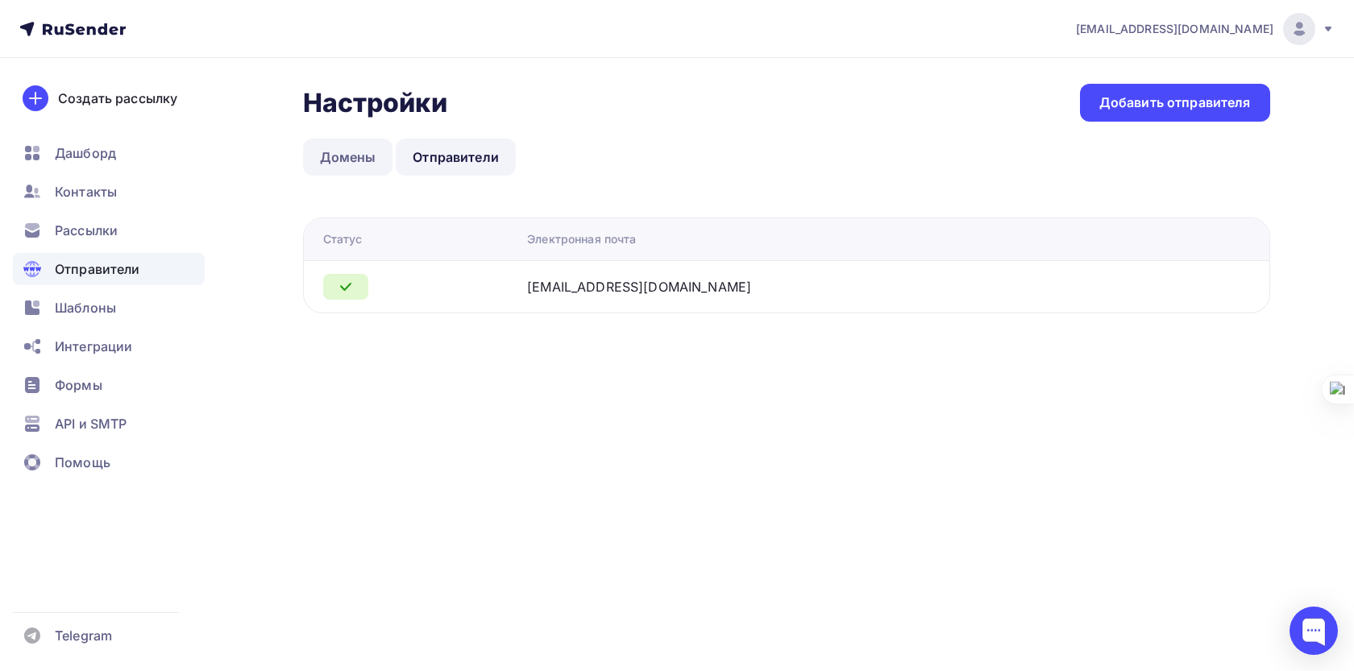
click at [378, 158] on link "Домены" at bounding box center [348, 157] width 90 height 37
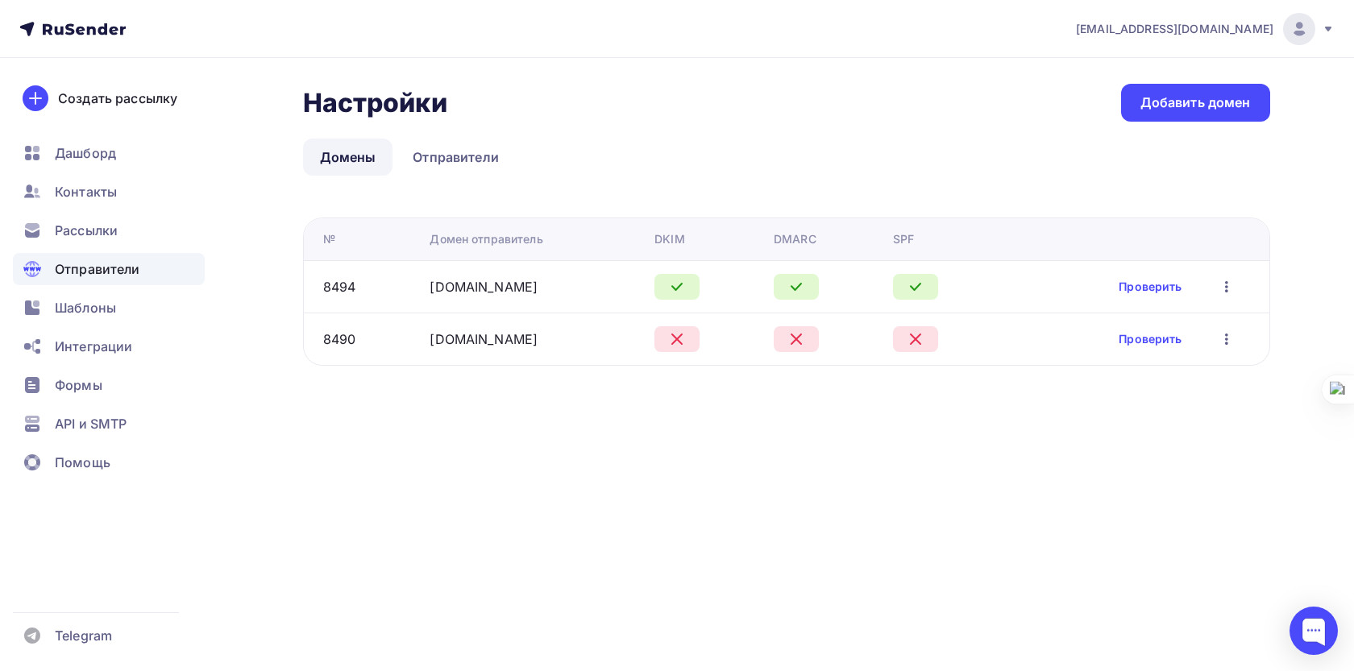
click at [1225, 293] on icon "button" at bounding box center [1226, 286] width 19 height 19
click at [75, 222] on span "Рассылки" at bounding box center [86, 230] width 63 height 19
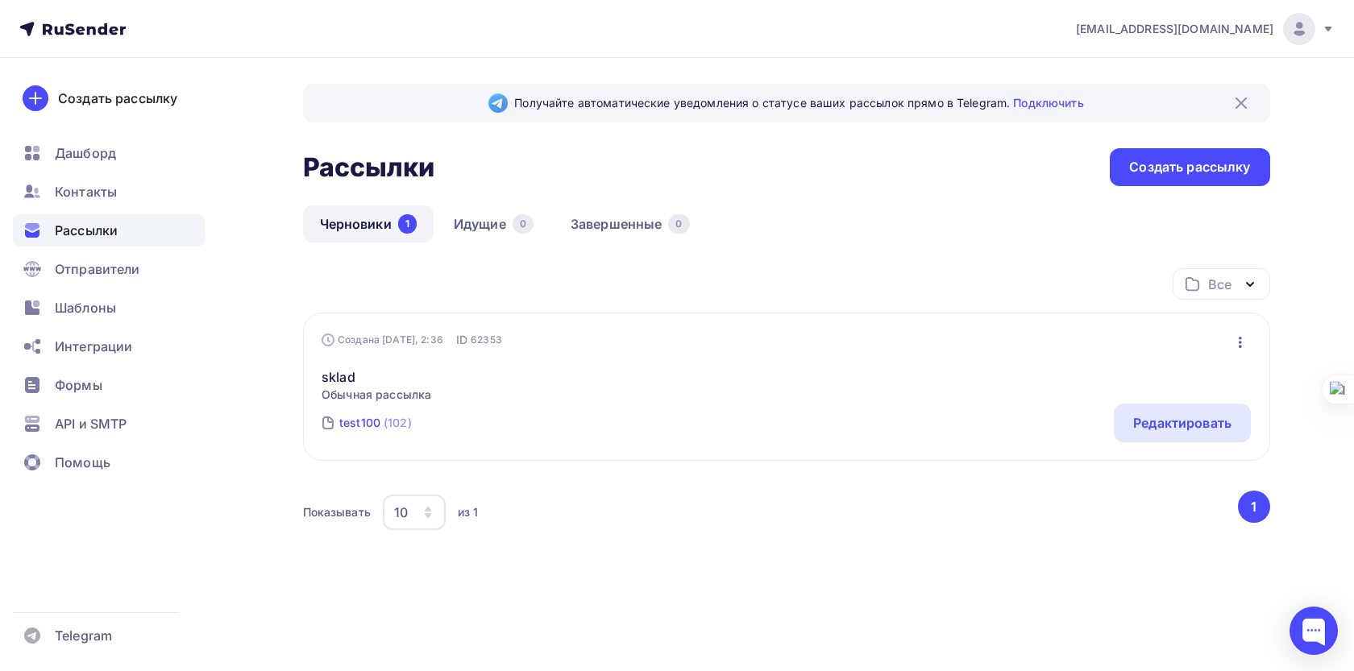
click at [375, 418] on div "test100" at bounding box center [359, 423] width 41 height 16
click at [1135, 438] on div "Редактировать" at bounding box center [1182, 423] width 137 height 39
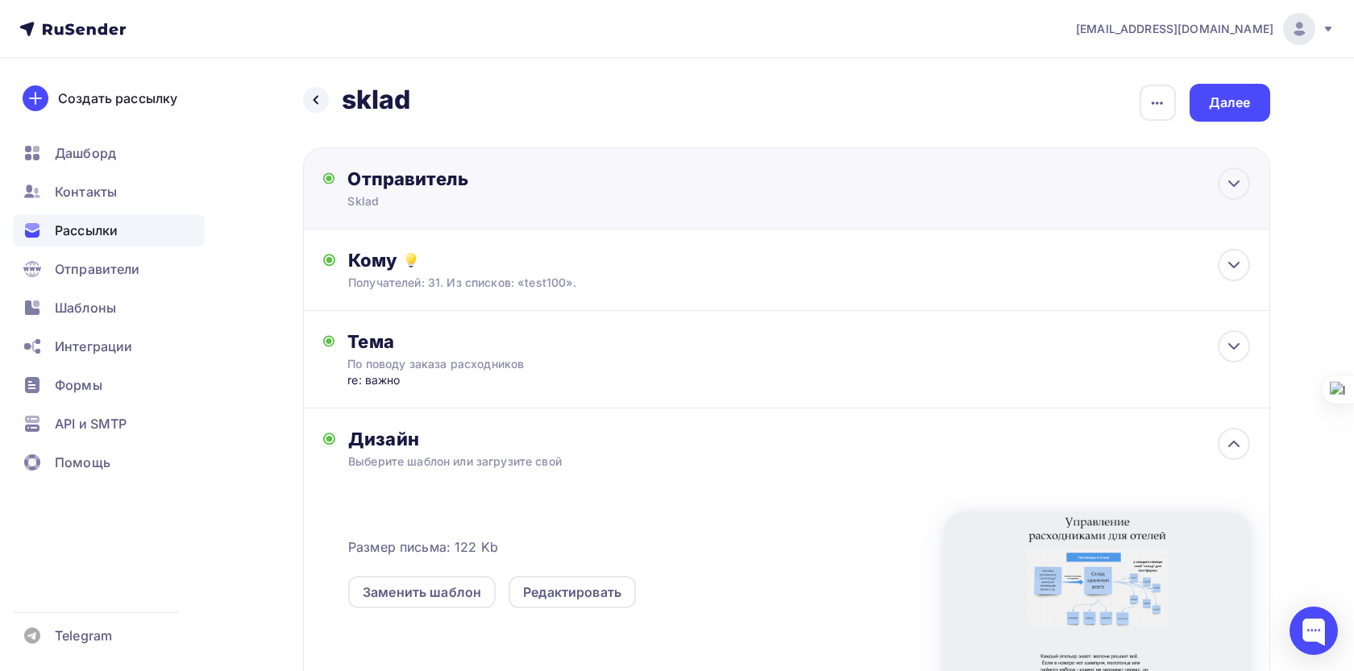
click at [417, 223] on div "Отправитель Sklad Email * sklad@skld.bizml.ru sklad@skld.bizml.ru Добавить отпр…" at bounding box center [786, 188] width 967 height 82
type input "Sklad"
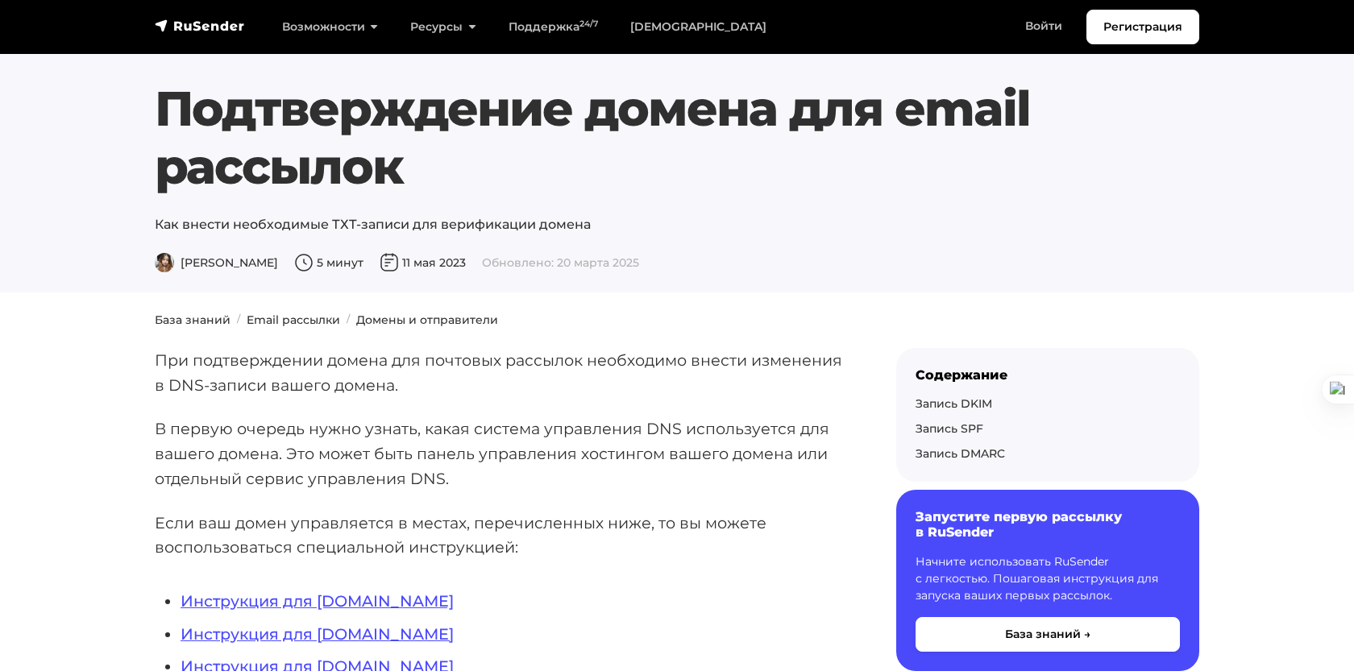
scroll to position [3, 0]
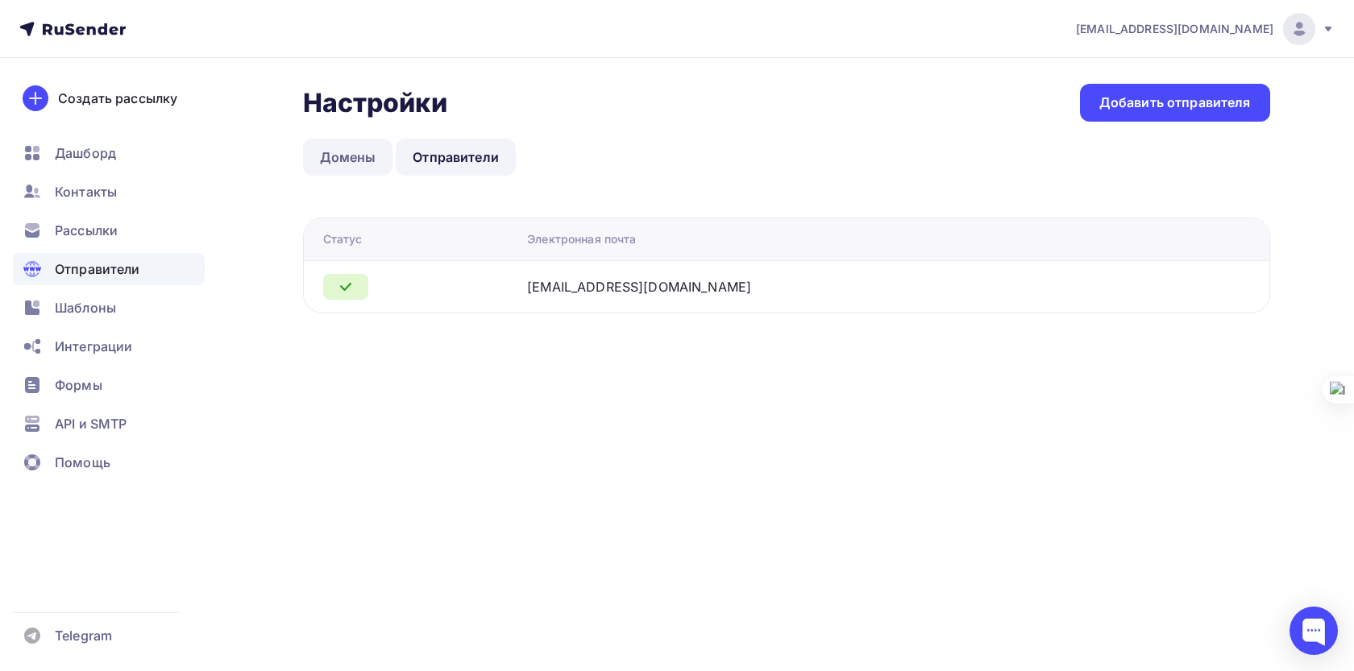
click at [363, 170] on link "Домены" at bounding box center [348, 157] width 90 height 37
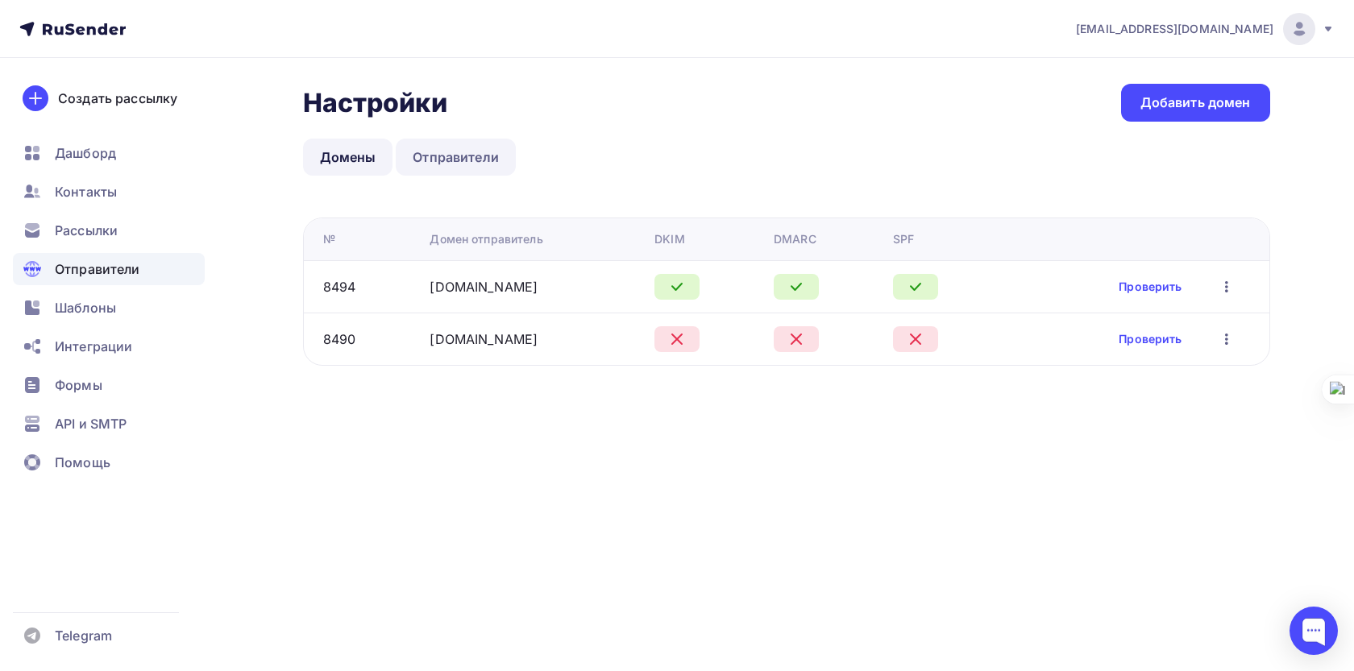
click at [436, 154] on link "Отправители" at bounding box center [456, 157] width 120 height 37
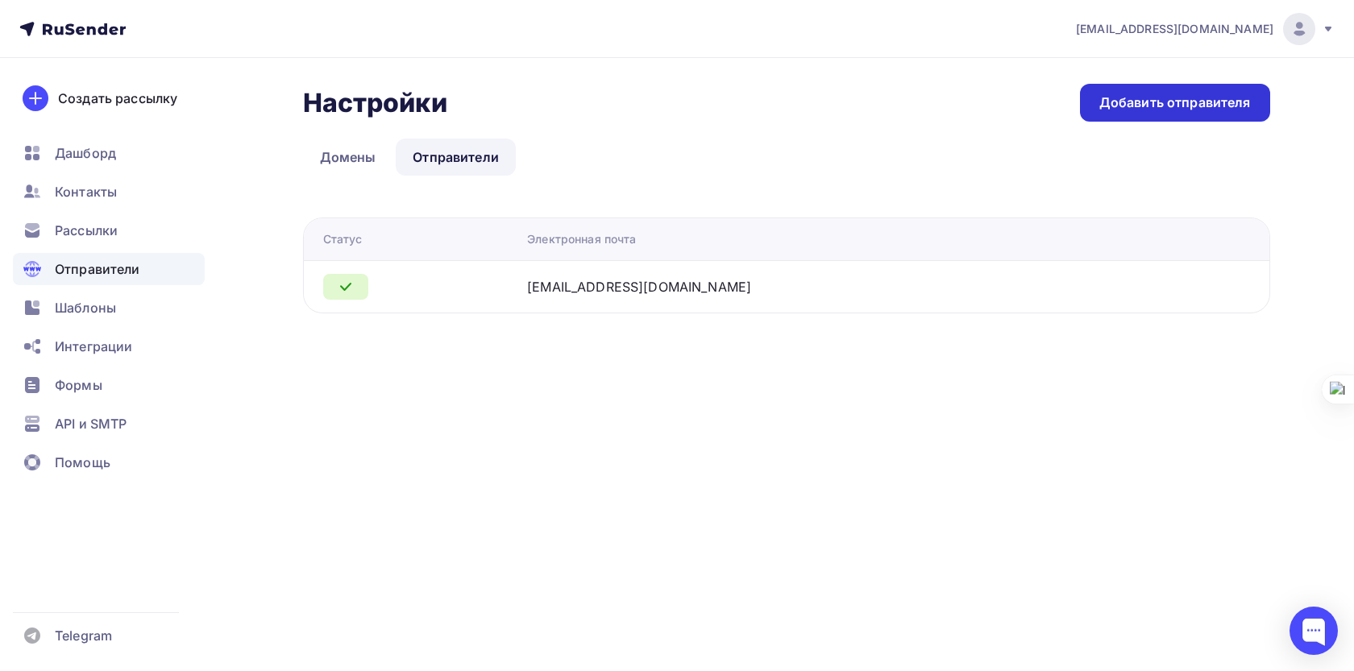
click at [1195, 91] on div "Добавить отправителя" at bounding box center [1175, 103] width 190 height 38
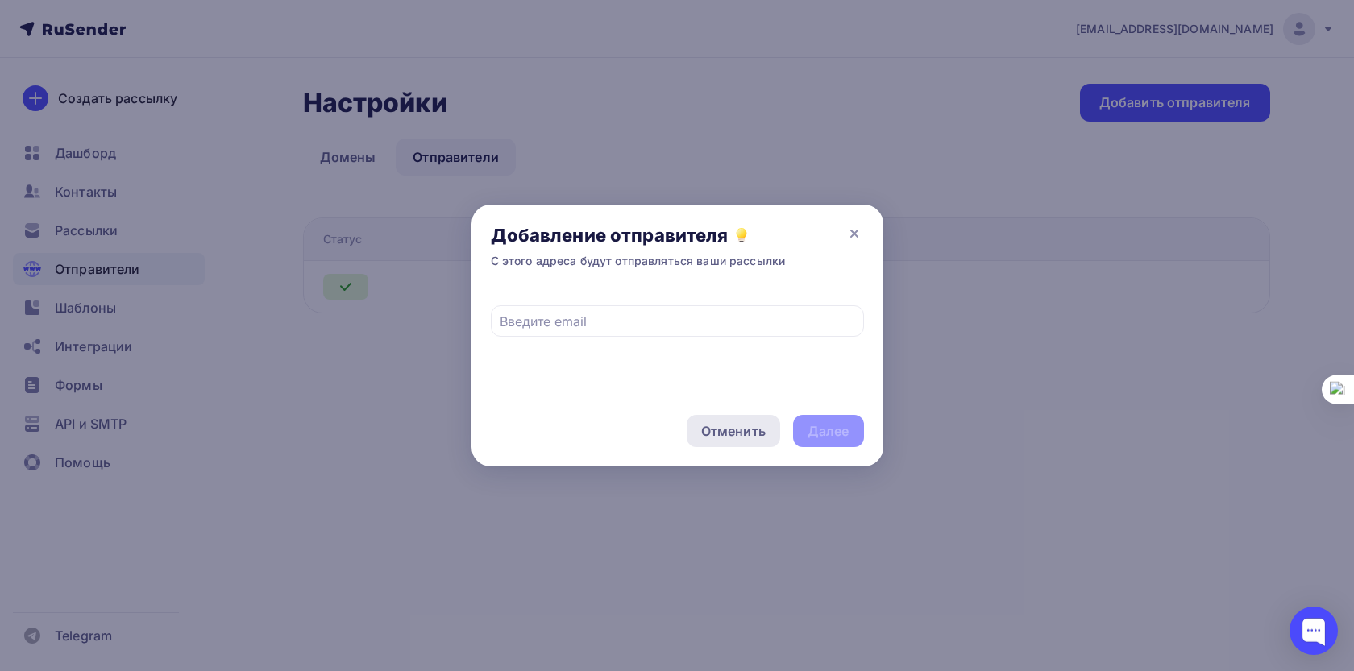
click at [747, 431] on div "Отменить" at bounding box center [733, 430] width 64 height 19
